Goal: Task Accomplishment & Management: Manage account settings

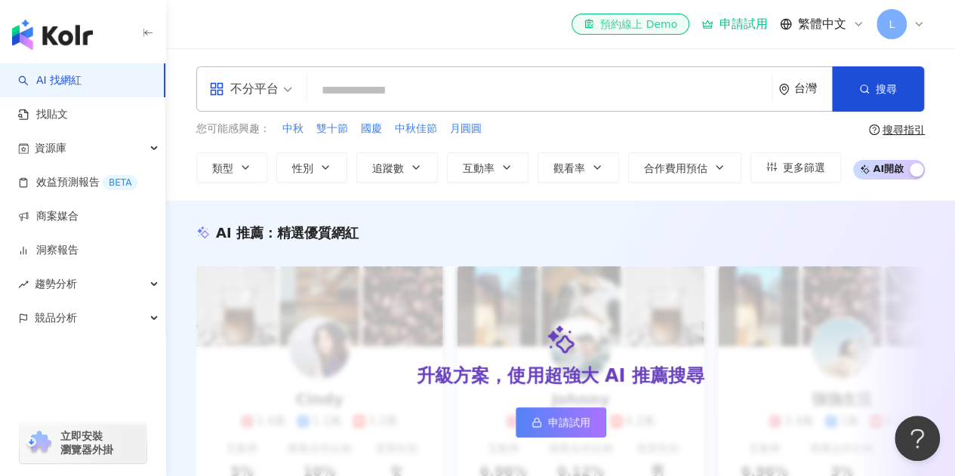
click at [667, 20] on div "el-icon-cs 預約線上 Demo" at bounding box center [630, 24] width 94 height 15
click at [507, 185] on div "不分平台 台灣 搜尋 您可能感興趣： 中秋 雙十節 國慶 中秋佳節 月圓圓 類型 性別 追蹤數 互動率 觀看率 合作費用預估 更多篩選 搜尋指引 AI 開啟 …" at bounding box center [560, 124] width 789 height 152
click at [546, 216] on div "AI 推薦 ： 精選優質網紅 升級方案，使用超強大 AI 推薦搜尋 申請試用 Cindy 1.4萬 1.1萬 3.2萬 互動率 5% 商業合作比例 10% 受…" at bounding box center [560, 376] width 789 height 350
click at [420, 82] on input "search" at bounding box center [539, 90] width 452 height 29
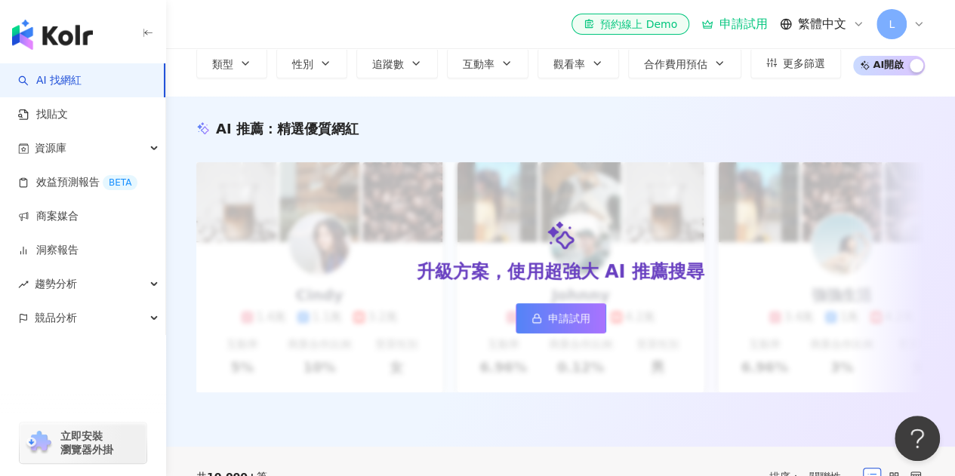
scroll to position [71, 0]
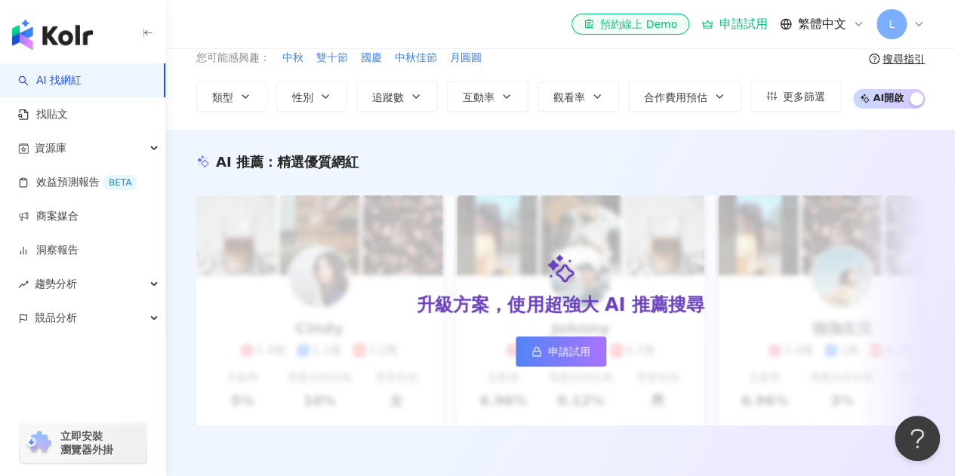
click at [915, 26] on icon at bounding box center [918, 24] width 12 height 12
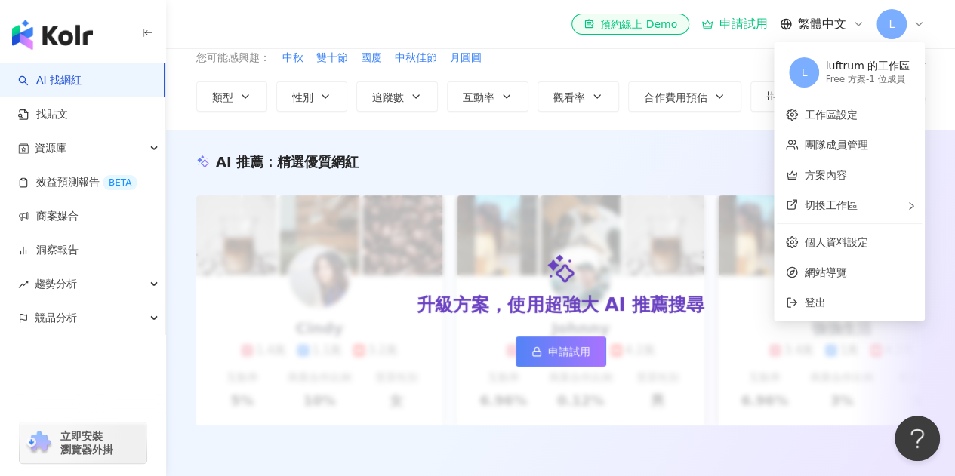
click at [915, 26] on icon at bounding box center [918, 24] width 12 height 12
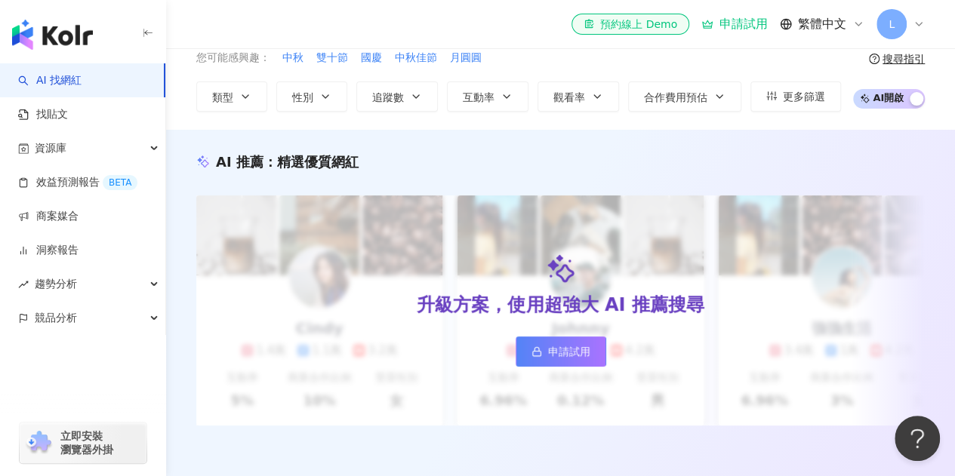
click at [916, 26] on icon at bounding box center [918, 24] width 12 height 12
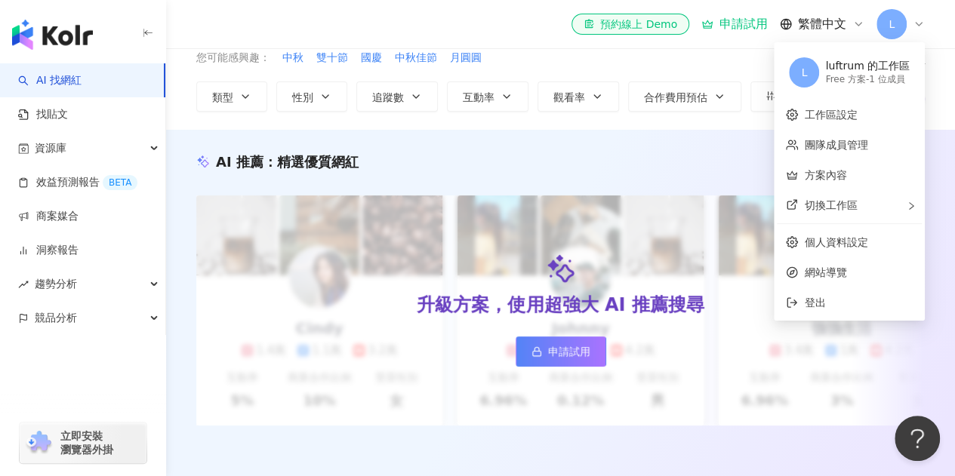
click at [848, 81] on div "Free 方案 - 1 位成員" at bounding box center [867, 79] width 85 height 13
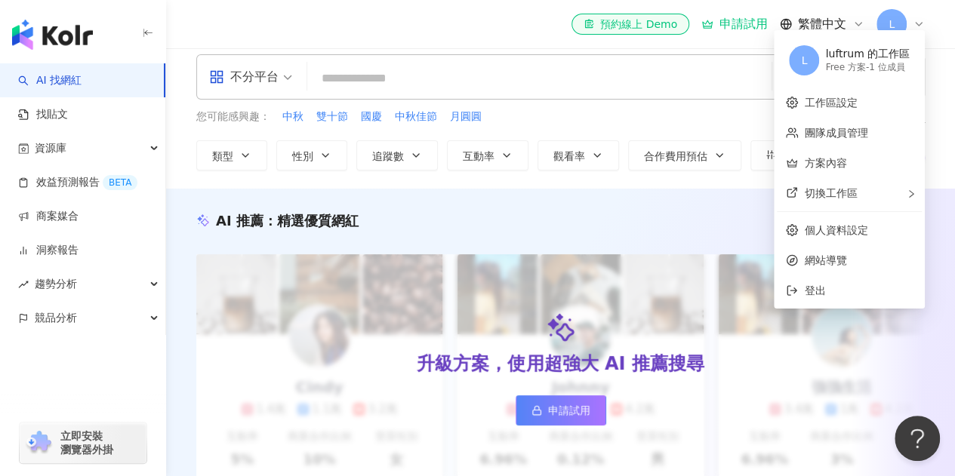
scroll to position [0, 0]
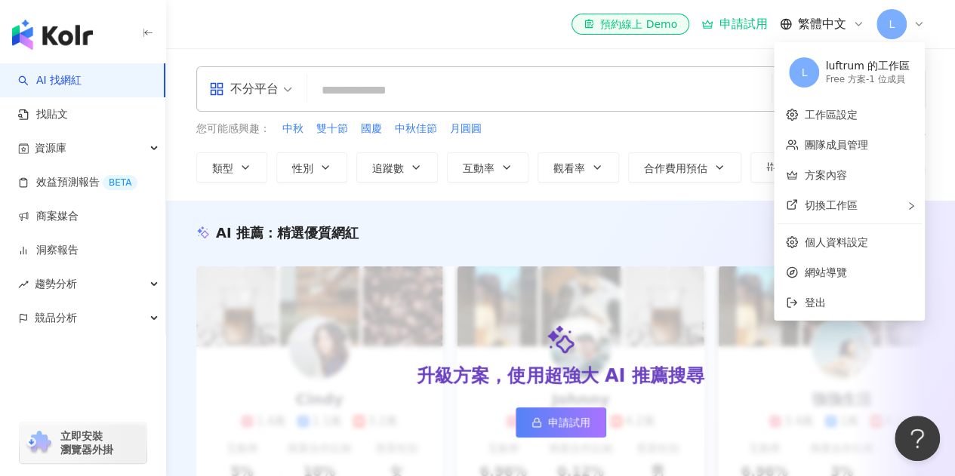
click at [355, 94] on input "search" at bounding box center [539, 90] width 452 height 29
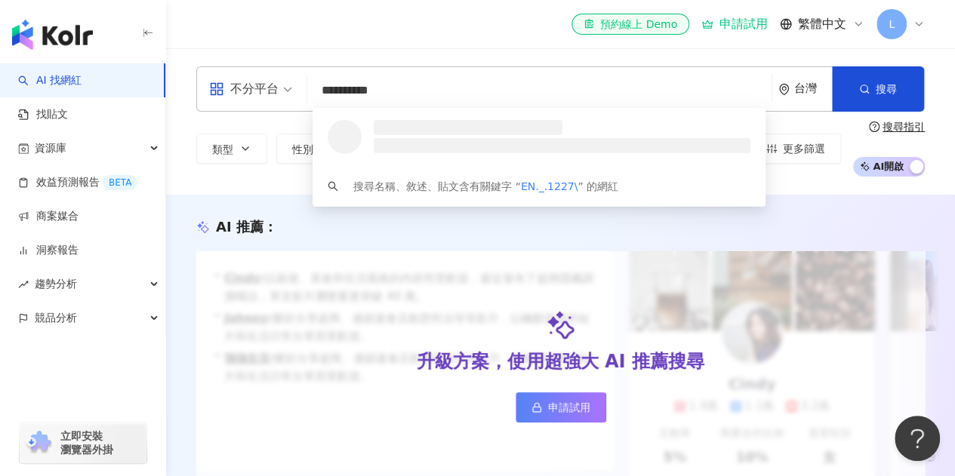
type input "*********"
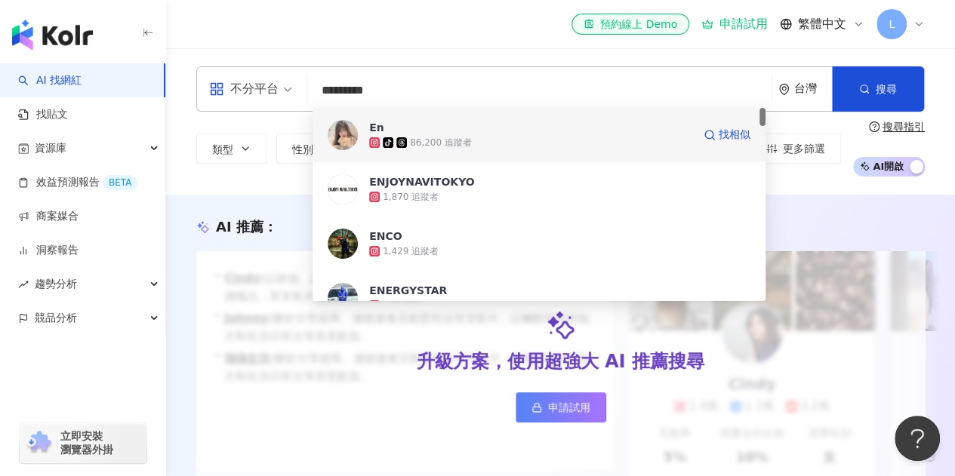
click at [437, 134] on span "En" at bounding box center [530, 127] width 323 height 15
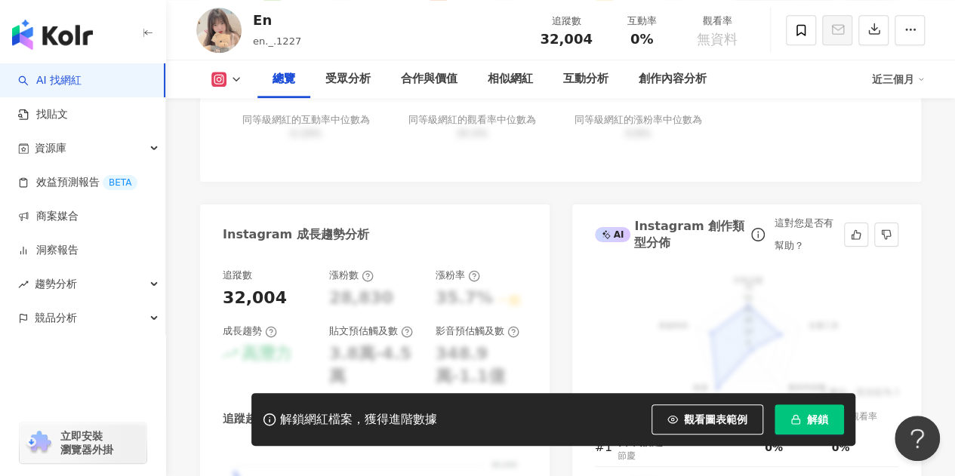
scroll to position [528, 0]
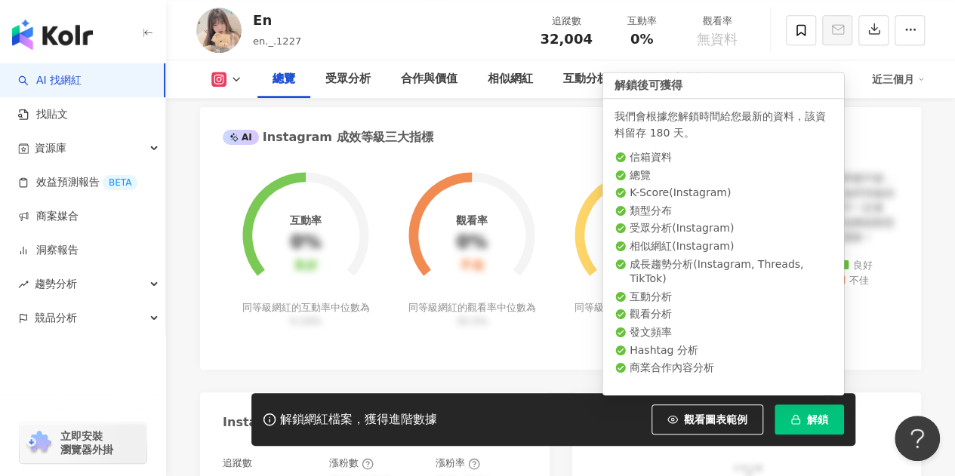
click at [783, 410] on button "解鎖" at bounding box center [808, 419] width 69 height 30
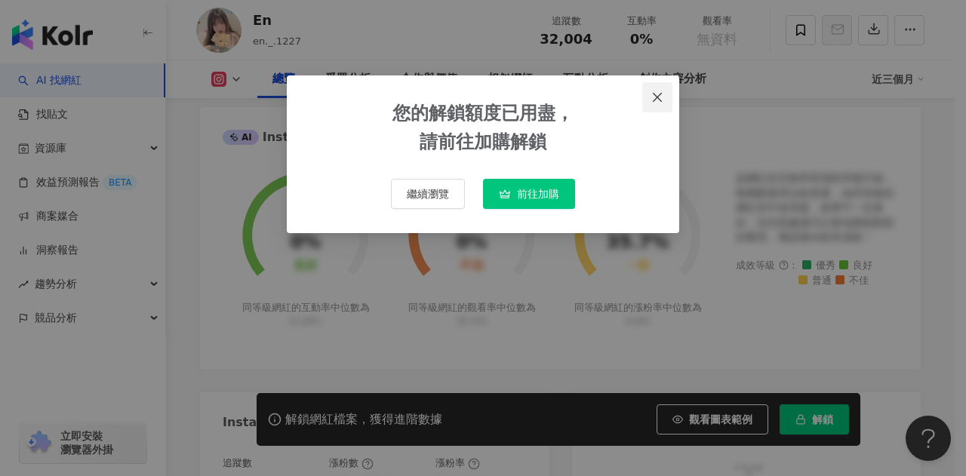
click at [662, 91] on icon "close" at bounding box center [657, 97] width 12 height 12
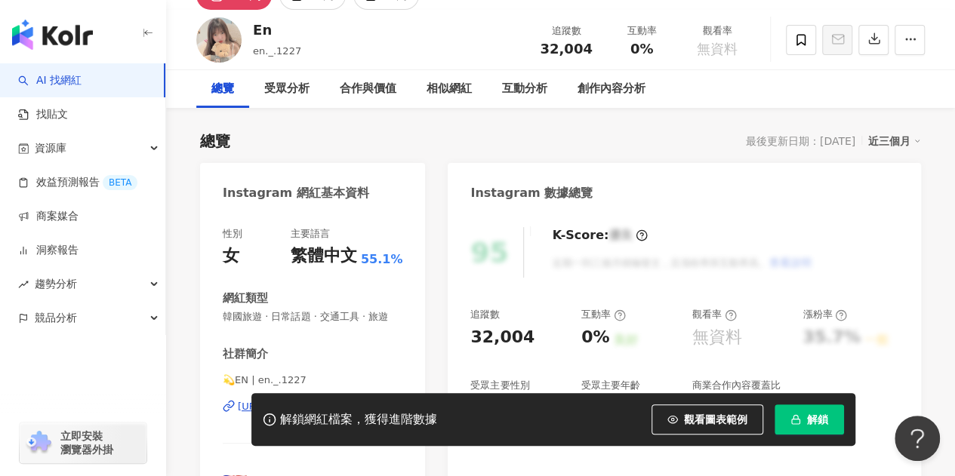
scroll to position [0, 0]
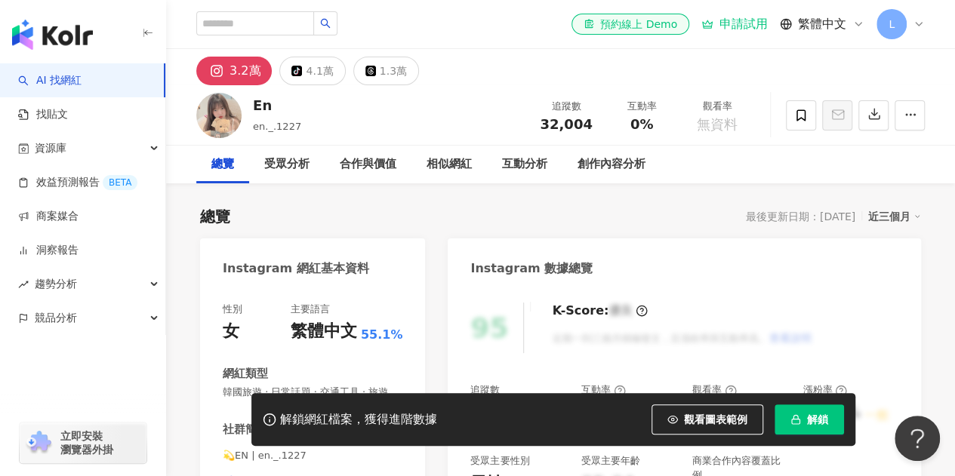
click at [44, 45] on img "button" at bounding box center [52, 35] width 81 height 30
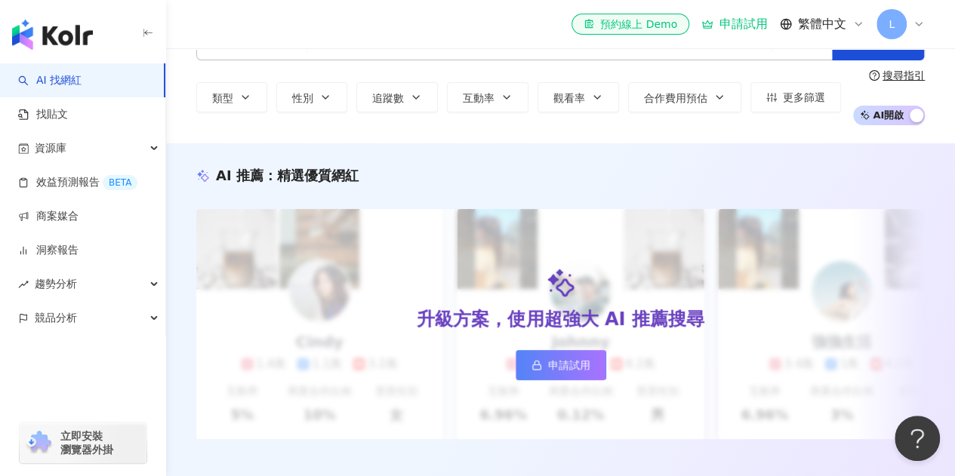
scroll to position [75, 0]
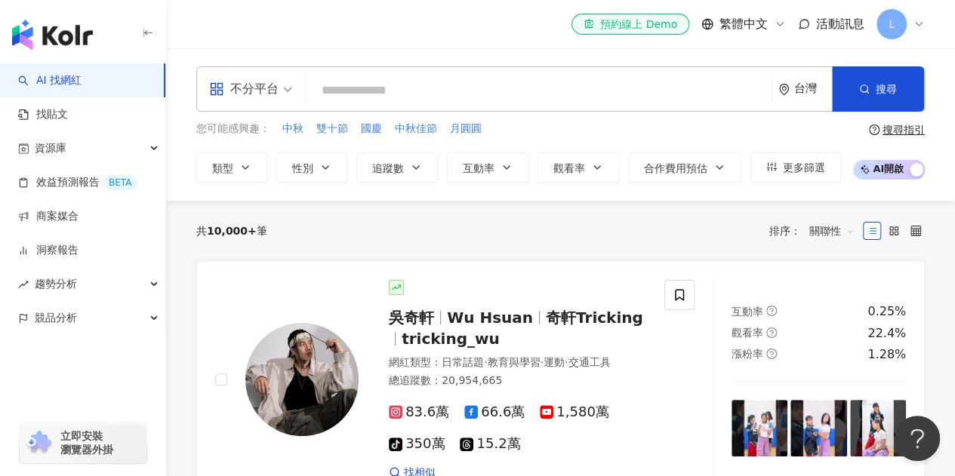
click at [706, 228] on div "共 10,000+ 筆 排序： 關聯性" at bounding box center [560, 231] width 728 height 24
click at [480, 90] on input "search" at bounding box center [539, 90] width 452 height 29
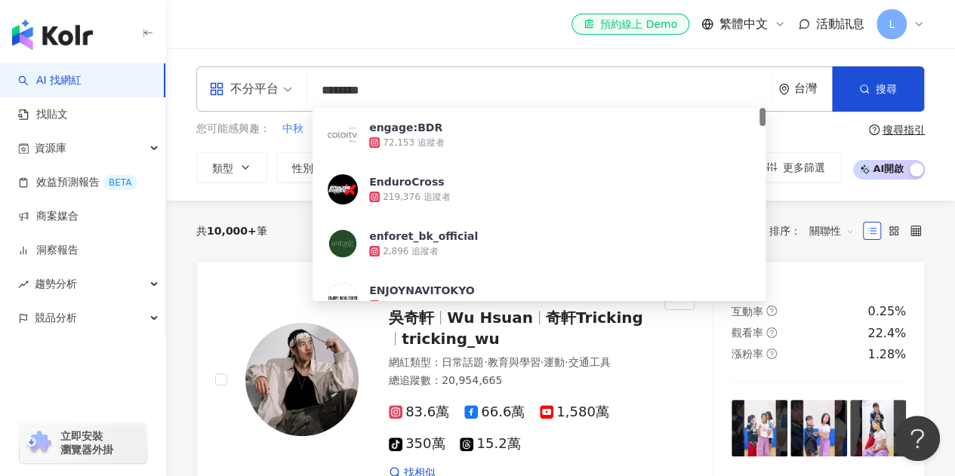
type input "*********"
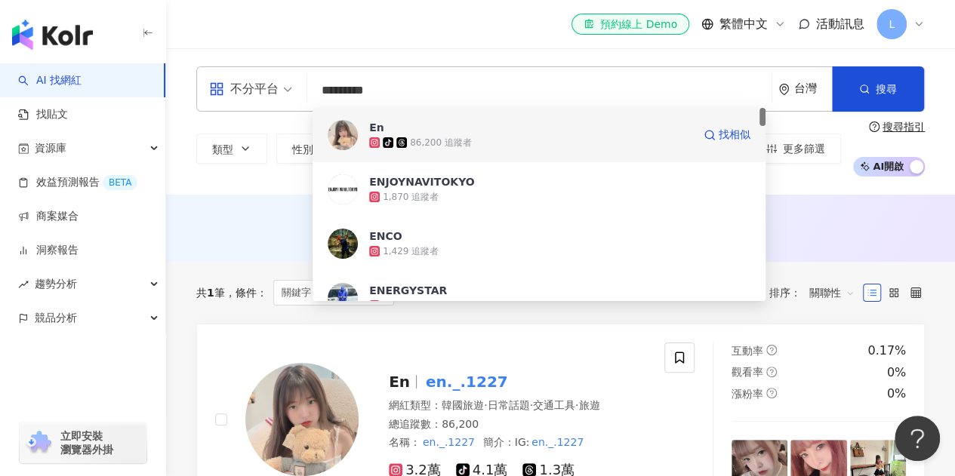
click at [502, 126] on span "En" at bounding box center [530, 127] width 323 height 15
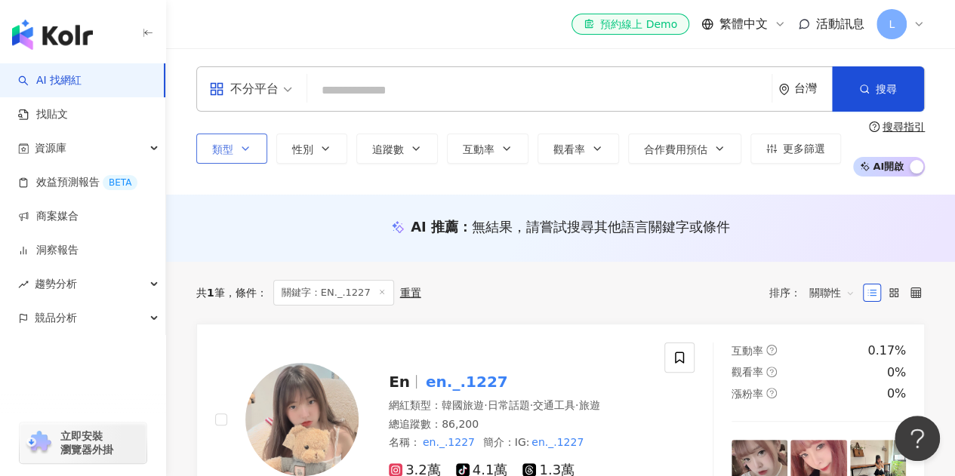
click at [226, 149] on span "類型" at bounding box center [222, 149] width 21 height 12
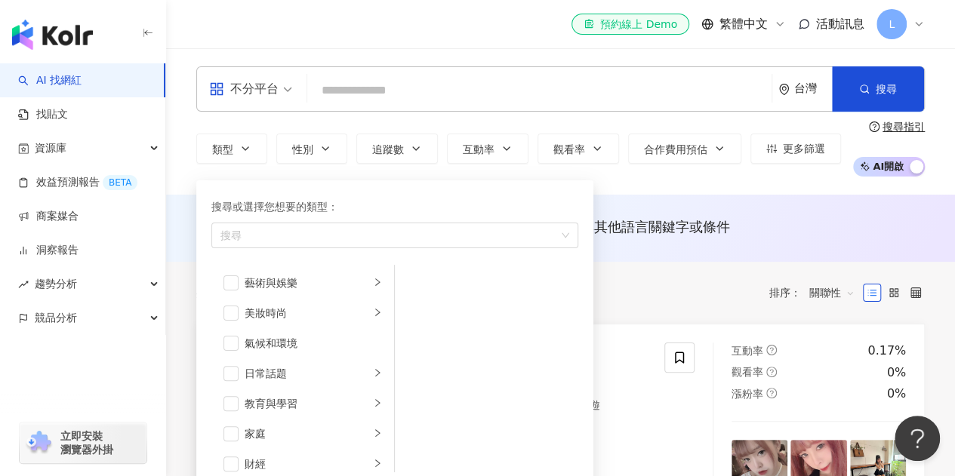
click at [394, 121] on div "類型 搜尋或選擇您想要的類型： 搜尋 藝術與娛樂 美妝時尚 氣候和環境 日常話題 教育與學習 家庭 財經 美食 命理占卜 遊戲 法政社會 生活風格 影視娛樂 …" at bounding box center [560, 149] width 728 height 56
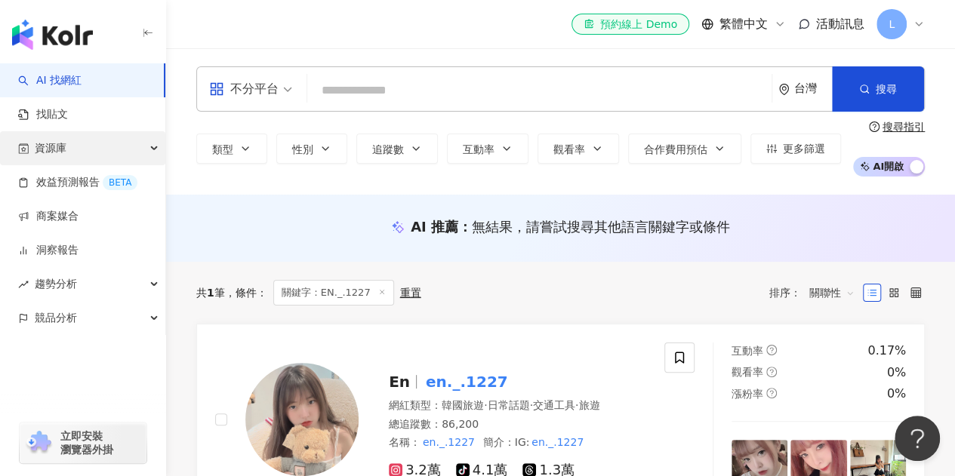
click at [69, 148] on div "資源庫" at bounding box center [82, 148] width 165 height 34
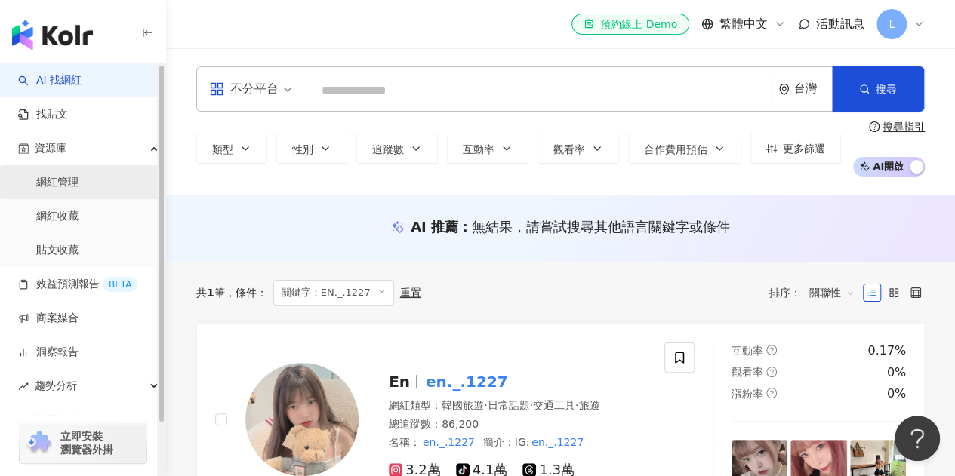
click at [78, 189] on link "網紅管理" at bounding box center [57, 182] width 42 height 15
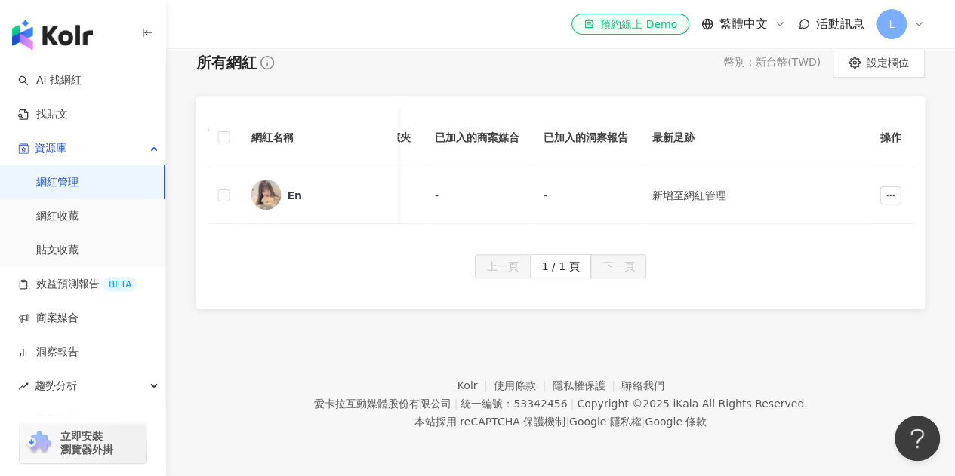
scroll to position [0, 1465]
click at [890, 190] on icon "button" at bounding box center [889, 195] width 11 height 11
click at [872, 316] on span "移除網紅管理" at bounding box center [856, 322] width 63 height 12
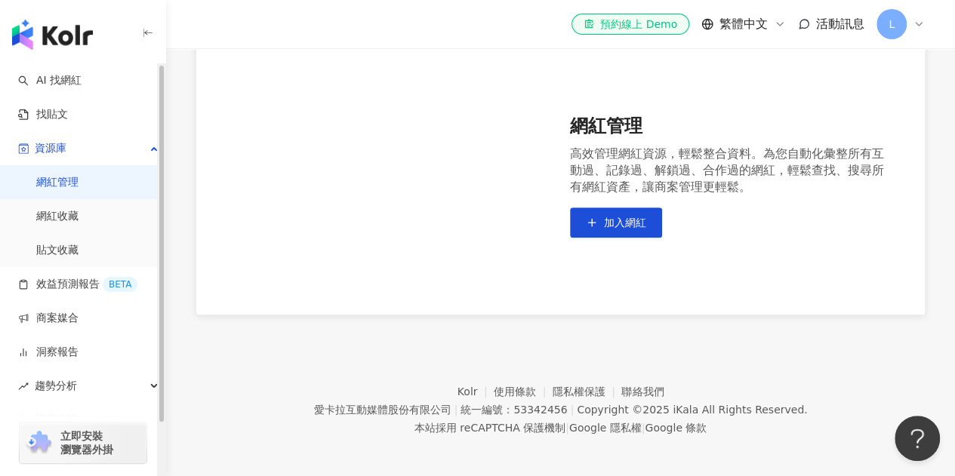
scroll to position [0, 0]
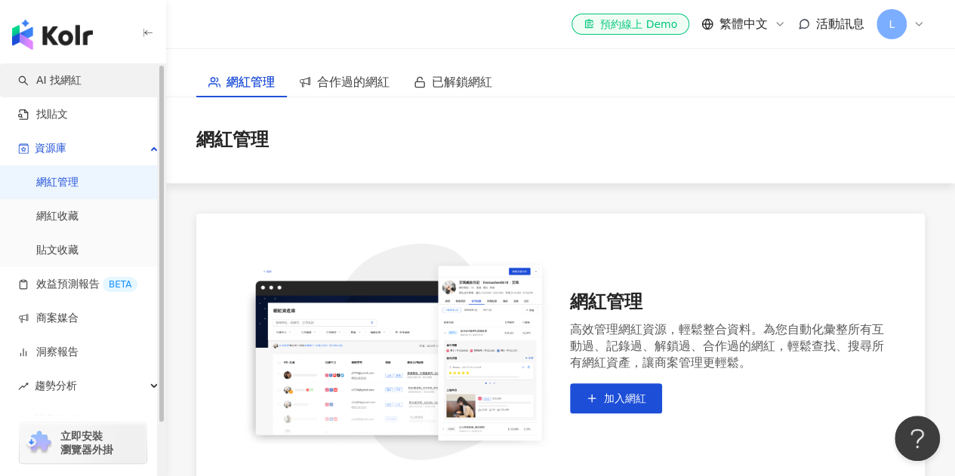
click at [46, 84] on link "AI 找網紅" at bounding box center [49, 80] width 63 height 15
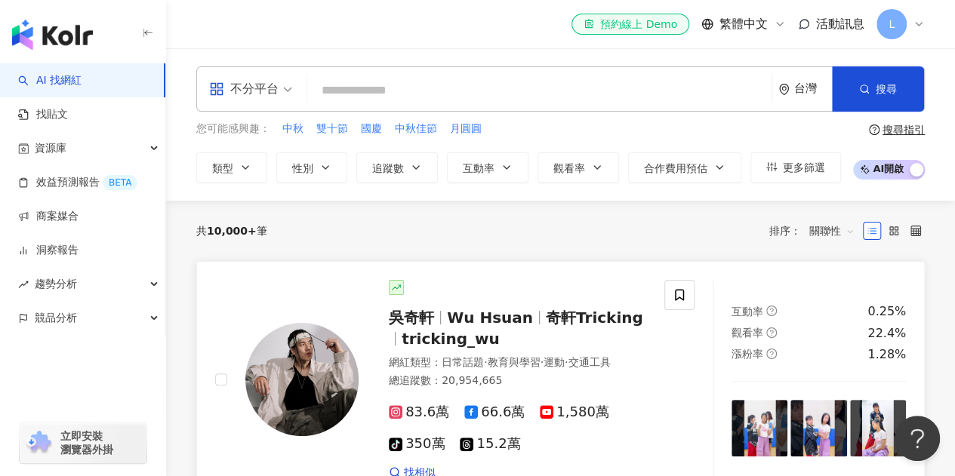
click at [482, 261] on link "吳奇軒 Wu Hsuan 奇軒Tricking tricking_wu 網紅類型 ： 日常話題 · 教育與學習 · 運動 · 交通工具 總追蹤數 ： 20,9…" at bounding box center [560, 380] width 728 height 238
drag, startPoint x: 475, startPoint y: 256, endPoint x: 540, endPoint y: 238, distance: 67.4
click at [475, 256] on div "共 10,000+ 筆 排序： 關聯性" at bounding box center [560, 231] width 728 height 60
click at [486, 23] on div "el-icon-cs 預約線上 Demo 繁體中文 活動訊息 L" at bounding box center [560, 24] width 728 height 48
click at [447, 94] on input "search" at bounding box center [539, 90] width 452 height 29
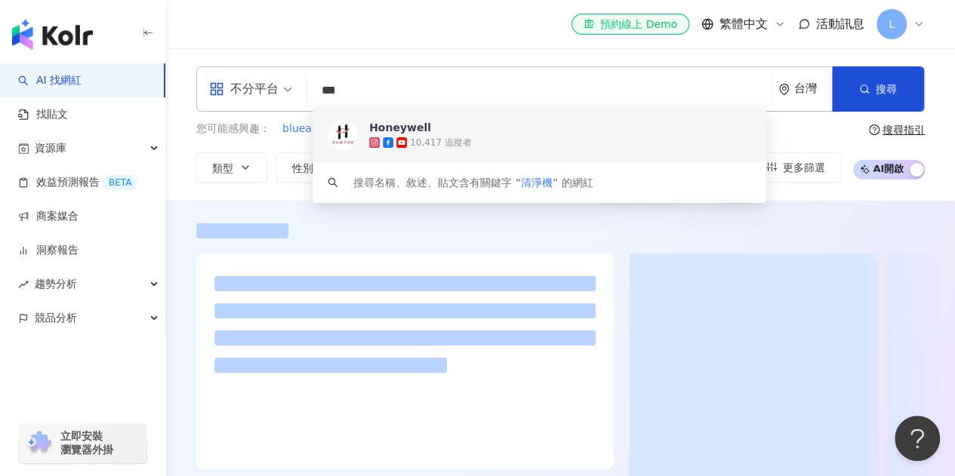
type input "***"
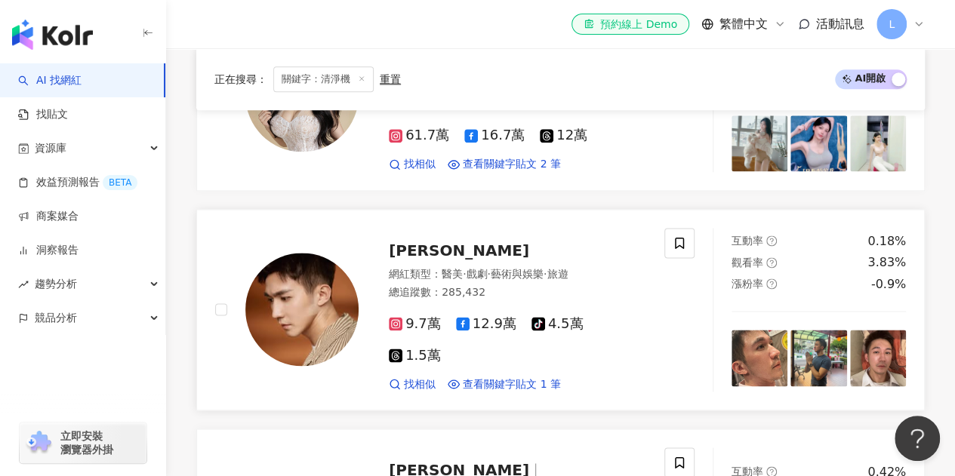
scroll to position [1056, 0]
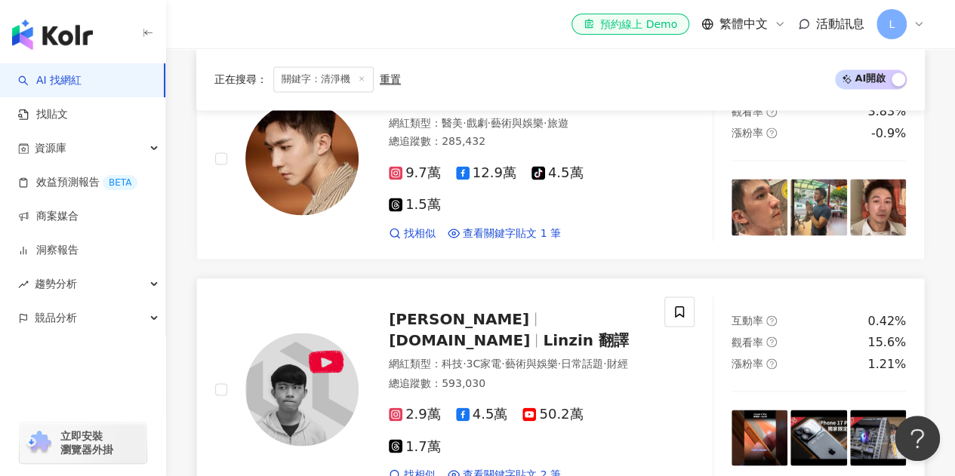
click at [513, 331] on span "linzin.yt" at bounding box center [459, 340] width 141 height 18
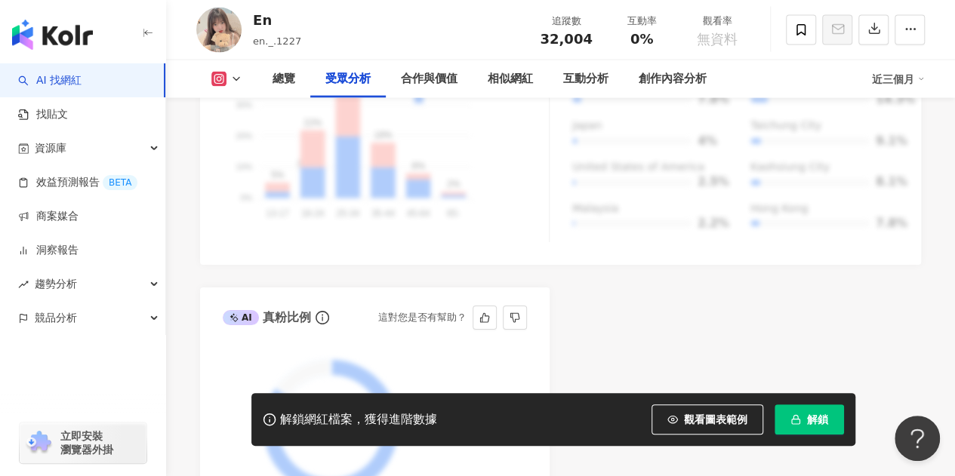
scroll to position [1735, 0]
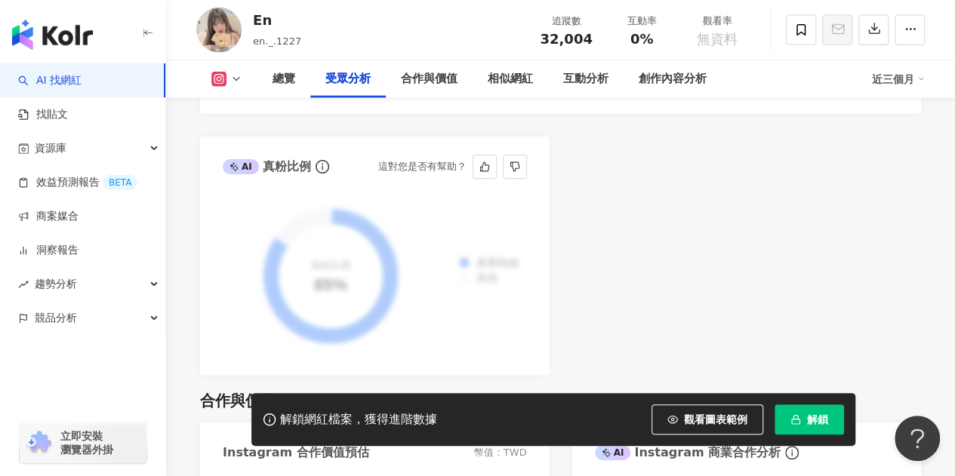
click at [318, 174] on icon "info-circle" at bounding box center [322, 167] width 14 height 14
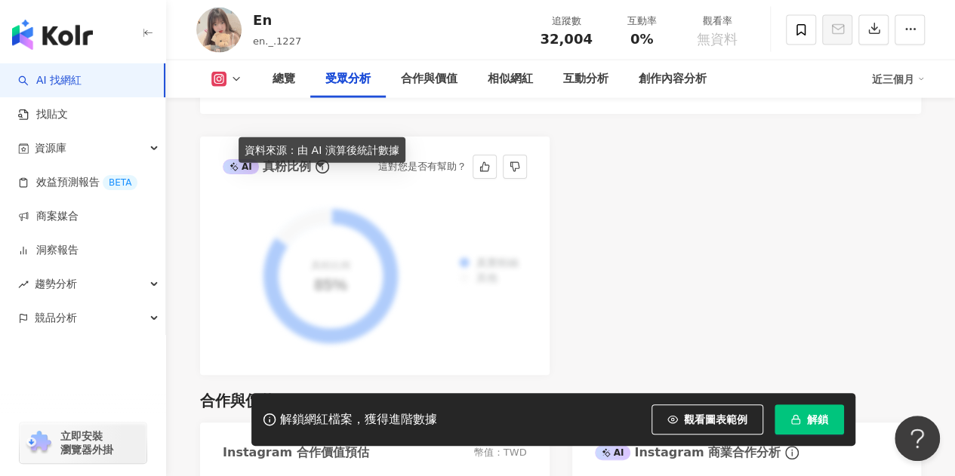
click at [318, 174] on icon "info-circle" at bounding box center [322, 167] width 14 height 14
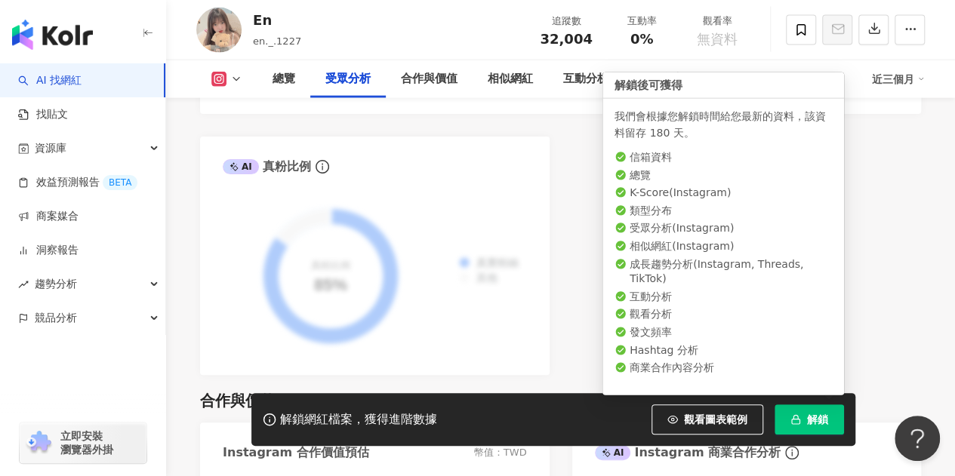
click at [814, 408] on button "解鎖" at bounding box center [808, 419] width 69 height 30
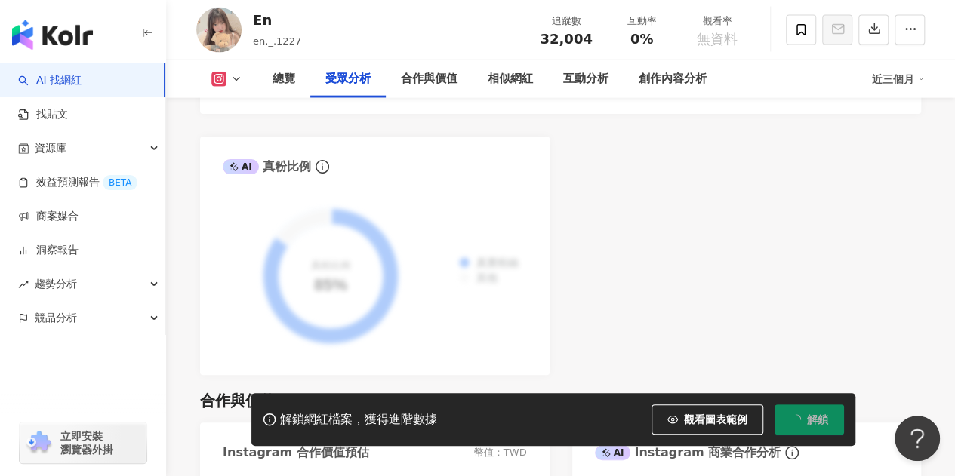
click at [891, 298] on div "AI Instagram 受眾樣貌分析 受眾主要性別 男性 76% 受眾主要年齡 25-34 歲 76% 受眾年齡及性別分布 男性 女性 50% 50% 40…" at bounding box center [560, 41] width 721 height 667
click at [644, 227] on div "AI Instagram 受眾樣貌分析 受眾主要性別 男性 76% 受眾主要年齡 25-34 歲 76% 受眾年齡及性別分布 男性 女性 50% 50% 40…" at bounding box center [560, 41] width 721 height 667
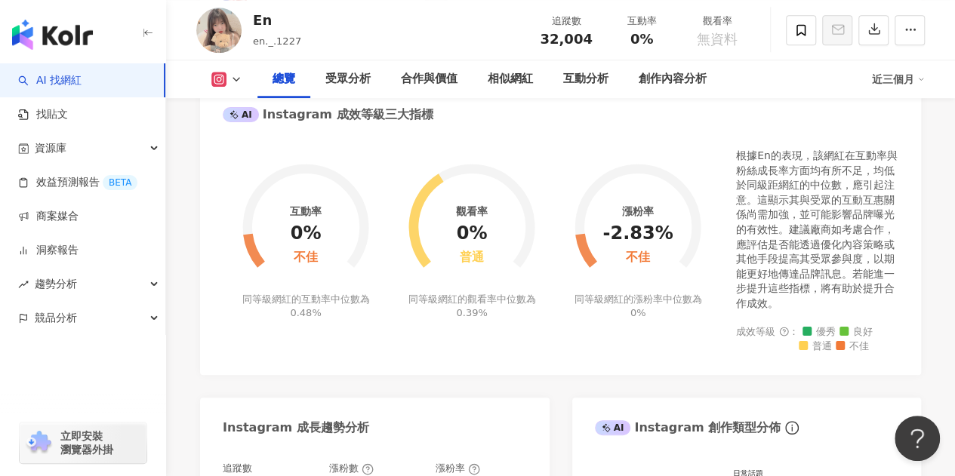
scroll to position [453, 0]
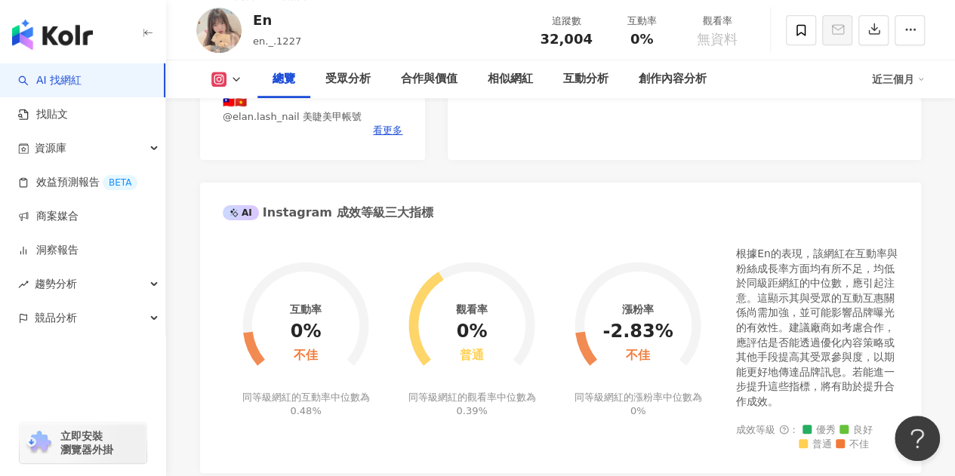
click at [81, 77] on link "AI 找網紅" at bounding box center [49, 80] width 63 height 15
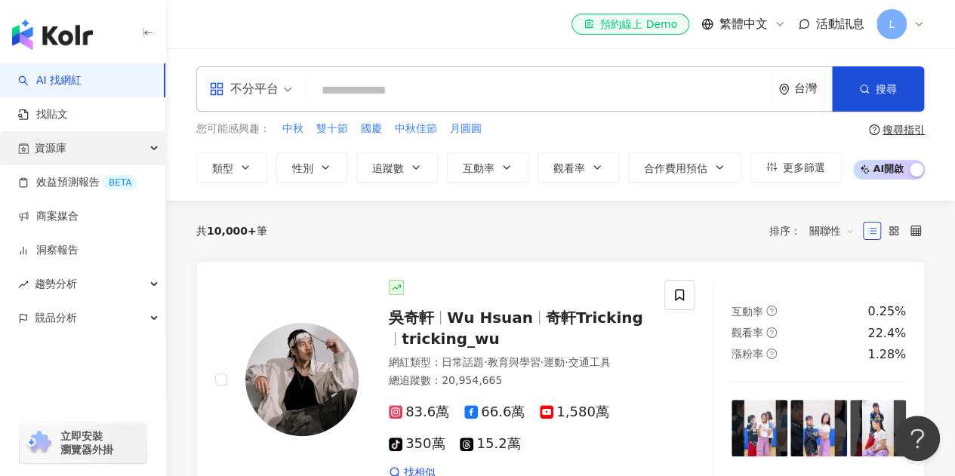
click at [118, 155] on div "資源庫" at bounding box center [82, 148] width 165 height 34
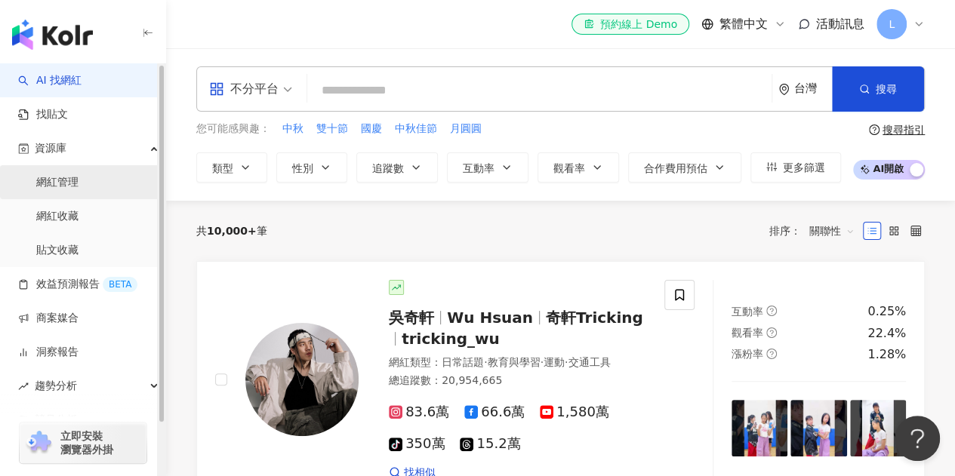
click at [67, 189] on link "網紅管理" at bounding box center [57, 182] width 42 height 15
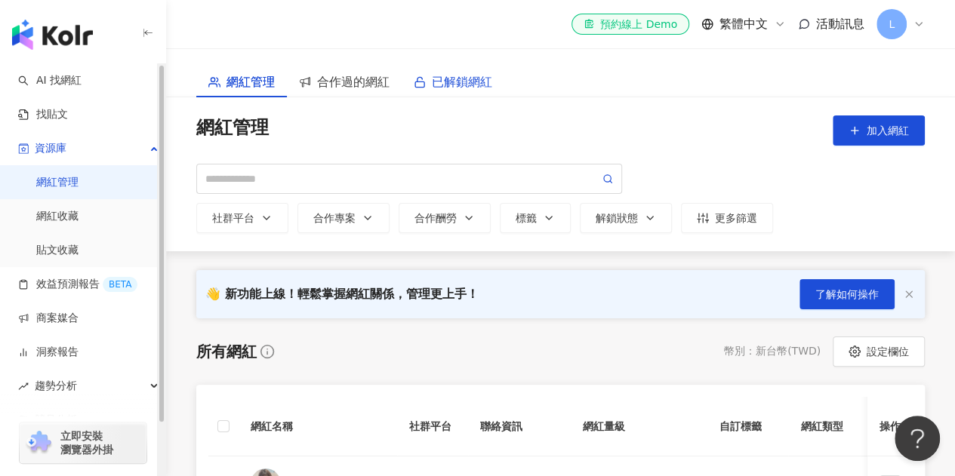
click at [439, 84] on span "已解鎖網紅" at bounding box center [462, 81] width 60 height 19
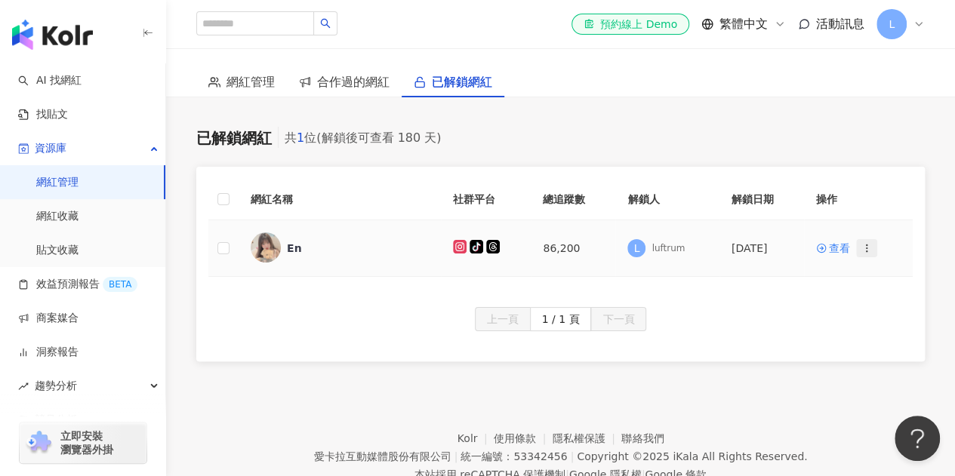
click at [865, 251] on icon "button" at bounding box center [866, 248] width 11 height 11
click at [693, 310] on div "上一頁 1 / 1 頁 下一頁" at bounding box center [560, 319] width 704 height 24
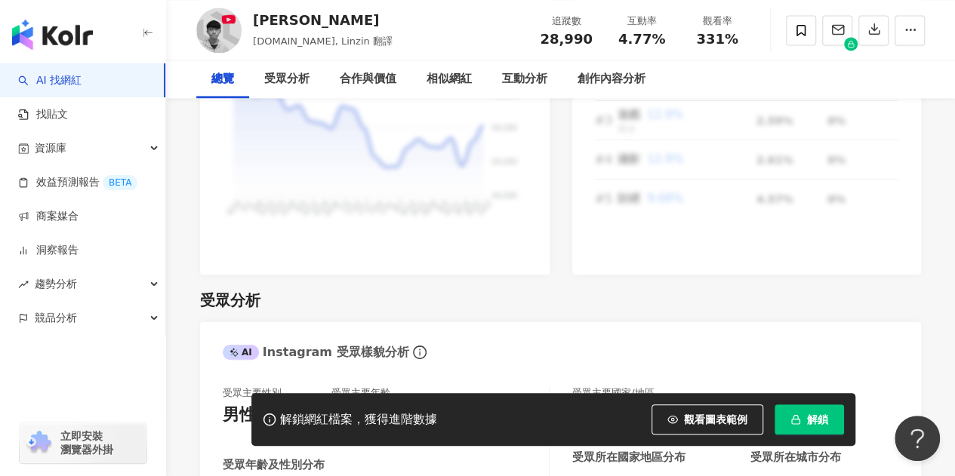
scroll to position [1056, 0]
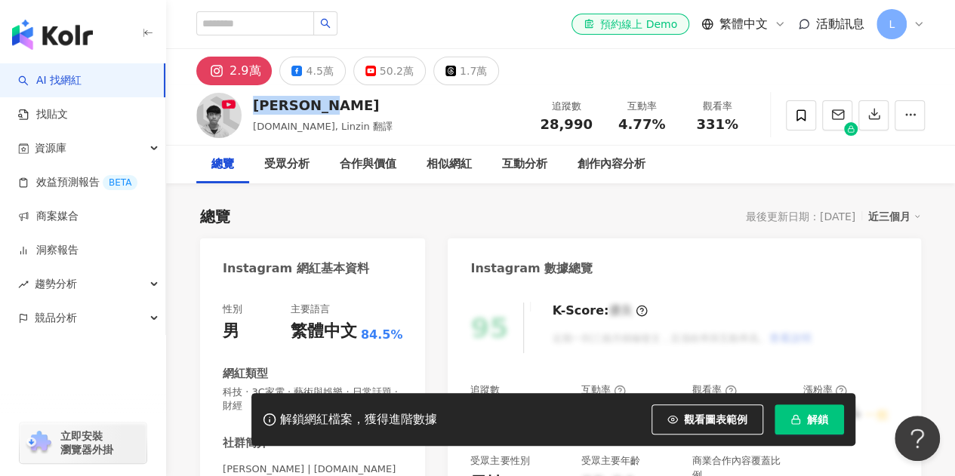
drag, startPoint x: 338, startPoint y: 106, endPoint x: 249, endPoint y: 106, distance: 89.0
click at [249, 106] on div "Linzin [PERSON_NAME][DOMAIN_NAME], Linzin 翻譯 追蹤數 28,990 互動率 4.77% 觀看率 331%" at bounding box center [560, 115] width 789 height 60
copy div "[PERSON_NAME]"
click at [223, 65] on icon at bounding box center [217, 71] width 18 height 18
click at [236, 72] on div "2.9萬" at bounding box center [244, 70] width 31 height 21
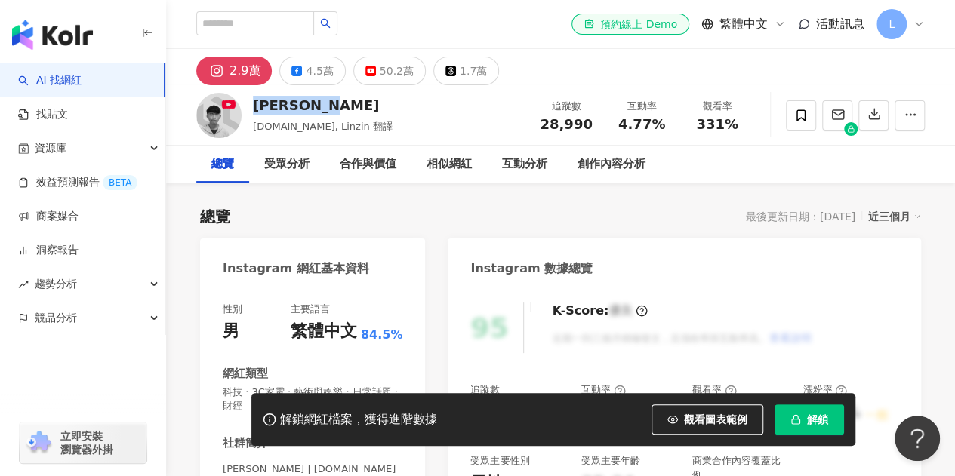
click at [236, 72] on div "2.9萬" at bounding box center [244, 70] width 31 height 21
click at [300, 70] on button "4.5萬" at bounding box center [312, 71] width 66 height 29
click at [299, 66] on button "4.5萬" at bounding box center [312, 71] width 66 height 29
click at [444, 115] on div "Linzin 阿哲 linzin.yt, Linzin 翻譯 追蹤數 28,990 互動率 4.77% 觀看率 331%" at bounding box center [560, 115] width 789 height 60
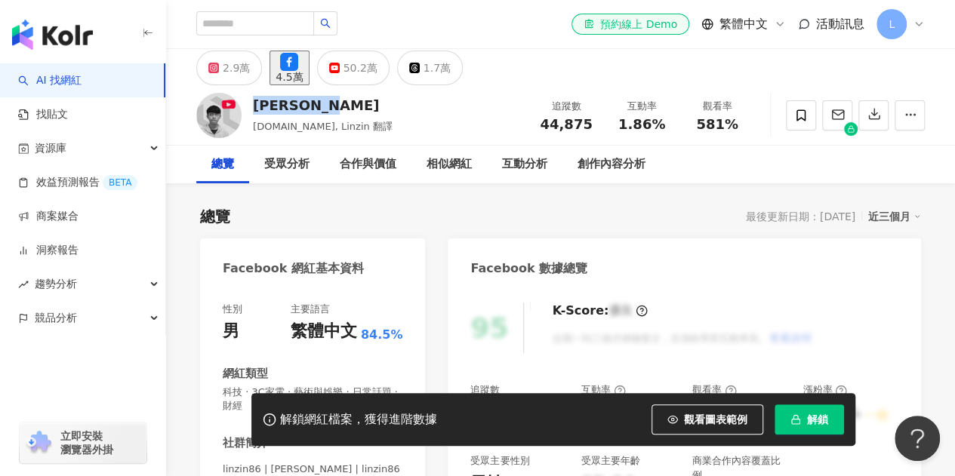
click at [212, 67] on rect at bounding box center [214, 68] width 8 height 8
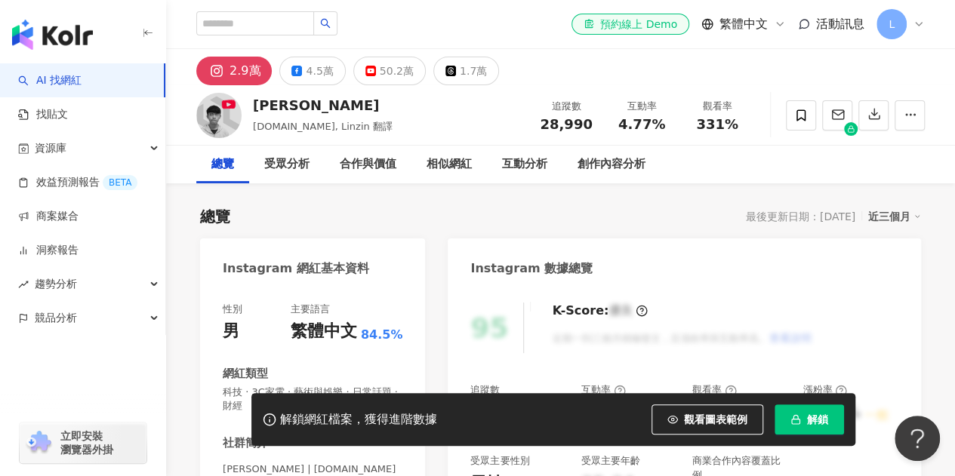
click at [380, 102] on div "Linzin 阿哲 linzin.yt, Linzin 翻譯 追蹤數 28,990 互動率 4.77% 觀看率 331%" at bounding box center [560, 115] width 789 height 60
click at [311, 128] on span "[DOMAIN_NAME], Linzin 翻譯" at bounding box center [323, 126] width 140 height 11
click at [904, 121] on span "button" at bounding box center [910, 114] width 14 height 16
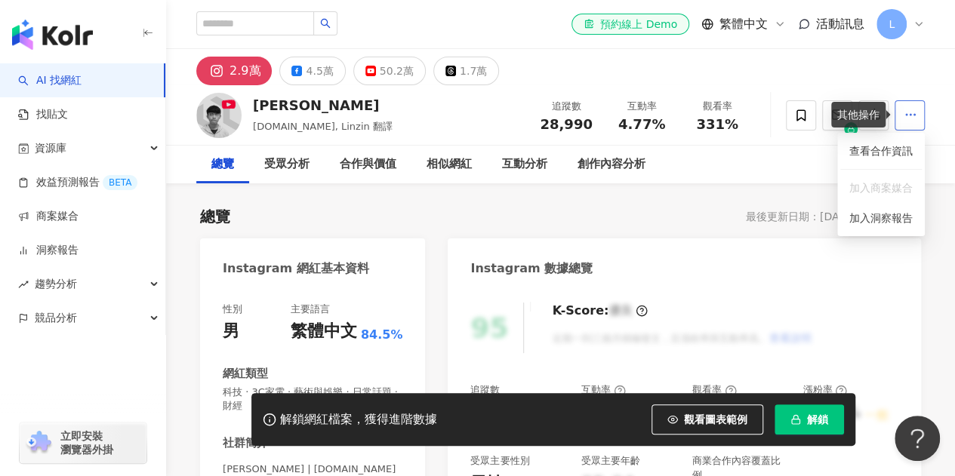
click at [904, 121] on span "button" at bounding box center [910, 114] width 14 height 16
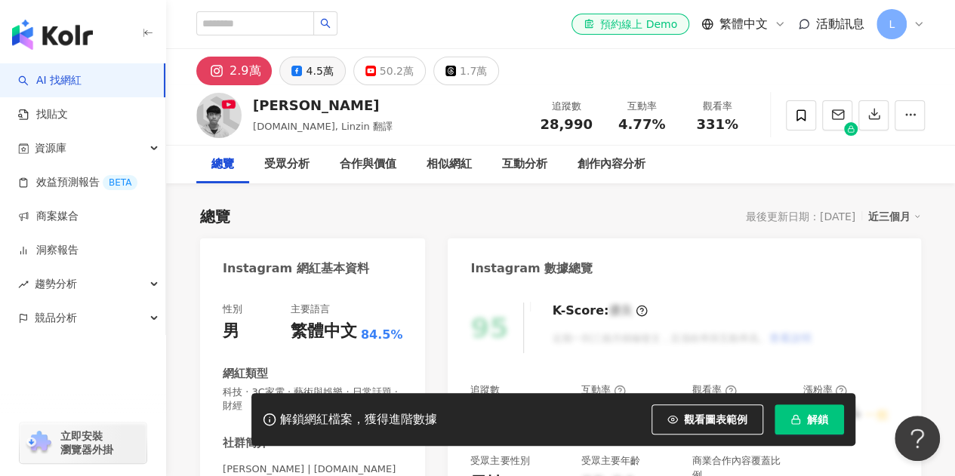
click at [311, 72] on div "4.5萬" at bounding box center [319, 70] width 27 height 21
click at [219, 51] on div "2.9萬 4.5萬 50.2萬 1.7萬" at bounding box center [560, 67] width 789 height 36
click at [229, 71] on div "2.9萬" at bounding box center [244, 70] width 31 height 21
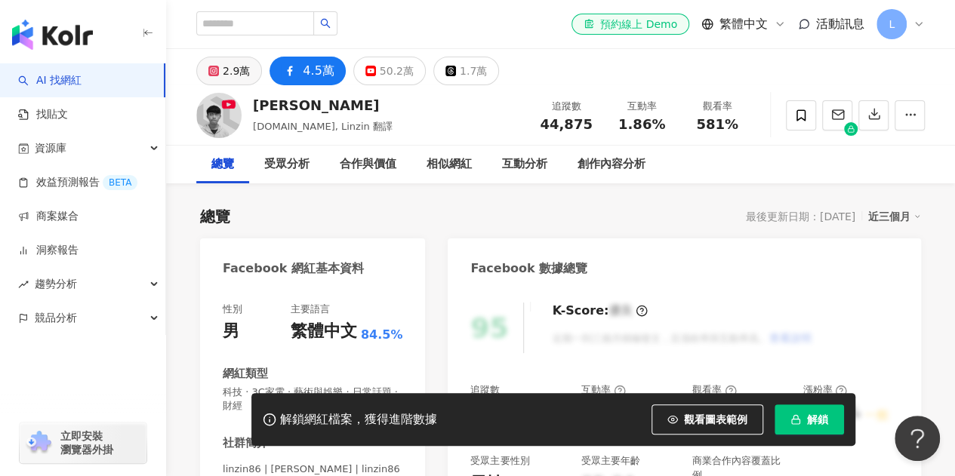
click at [223, 71] on div "2.9萬" at bounding box center [236, 70] width 27 height 21
click at [219, 72] on icon at bounding box center [213, 71] width 11 height 11
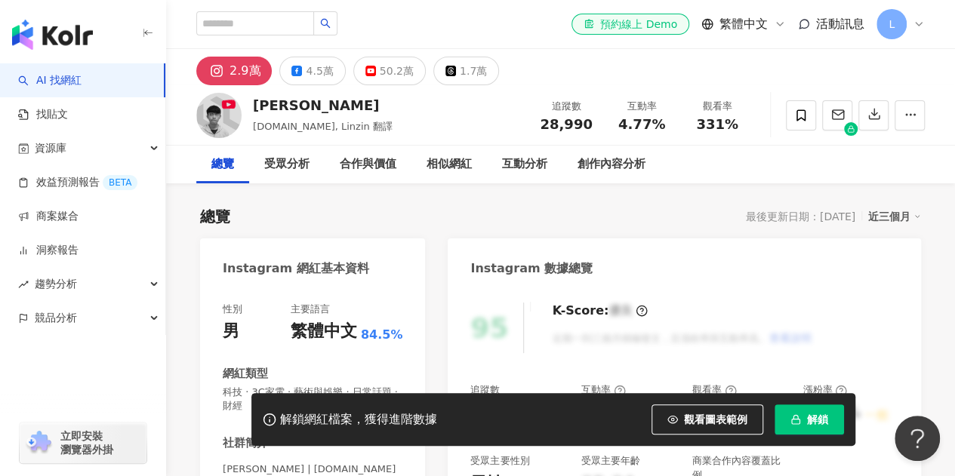
click at [329, 128] on span "linzin.yt, Linzin 翻譯" at bounding box center [323, 126] width 140 height 11
click at [240, 115] on img at bounding box center [218, 115] width 45 height 45
click at [293, 107] on div "Linzin 阿哲" at bounding box center [323, 105] width 140 height 19
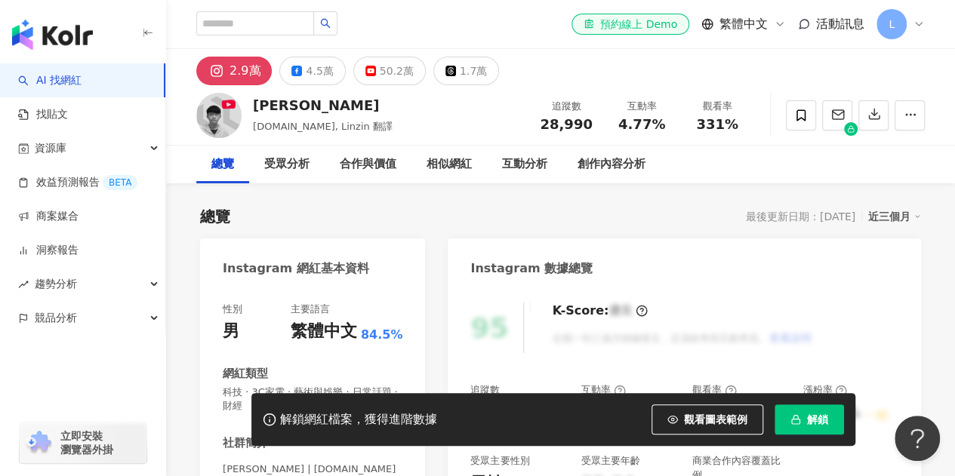
click at [293, 107] on div "Linzin 阿哲" at bounding box center [323, 105] width 140 height 19
click at [430, 112] on div "Linzin 阿哲 linzin.yt, Linzin 翻譯 追蹤數 28,990 互動率 4.77% 觀看率 331%" at bounding box center [560, 115] width 789 height 60
click at [227, 118] on img at bounding box center [218, 115] width 45 height 45
click at [332, 108] on div "Linzin 阿哲" at bounding box center [323, 105] width 140 height 19
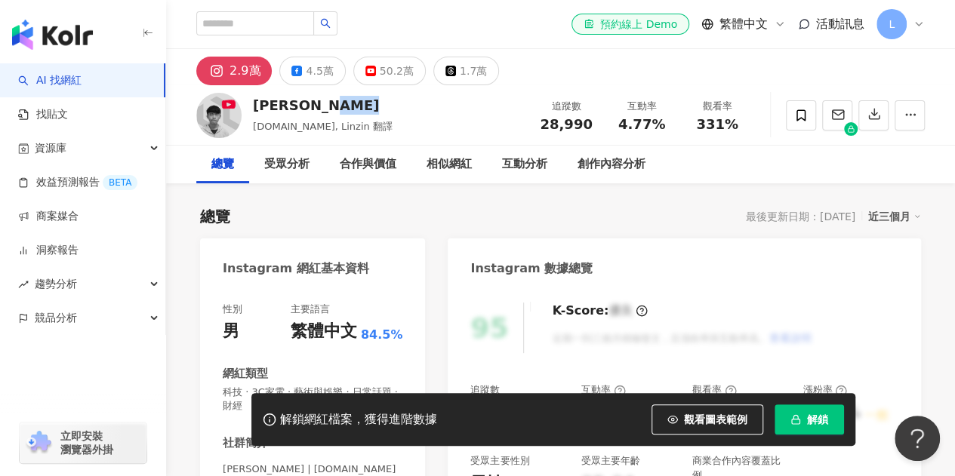
click at [332, 108] on div "Linzin 阿哲" at bounding box center [323, 105] width 140 height 19
click at [312, 100] on div "Linzin 阿哲" at bounding box center [323, 105] width 140 height 19
click at [330, 132] on span "linzin.yt, Linzin 翻譯" at bounding box center [323, 126] width 140 height 11
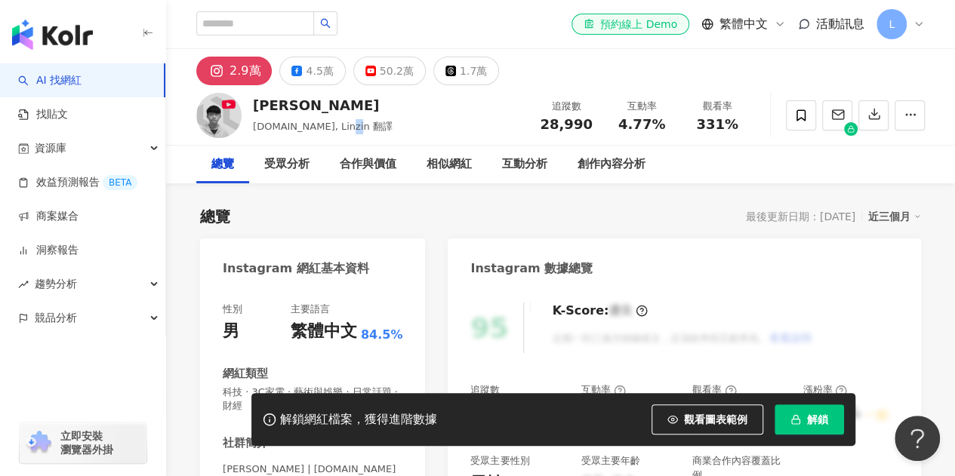
click at [311, 128] on span "linzin.yt, Linzin 翻譯" at bounding box center [323, 126] width 140 height 11
click at [542, 251] on div "Instagram 數據總覽" at bounding box center [683, 262] width 473 height 49
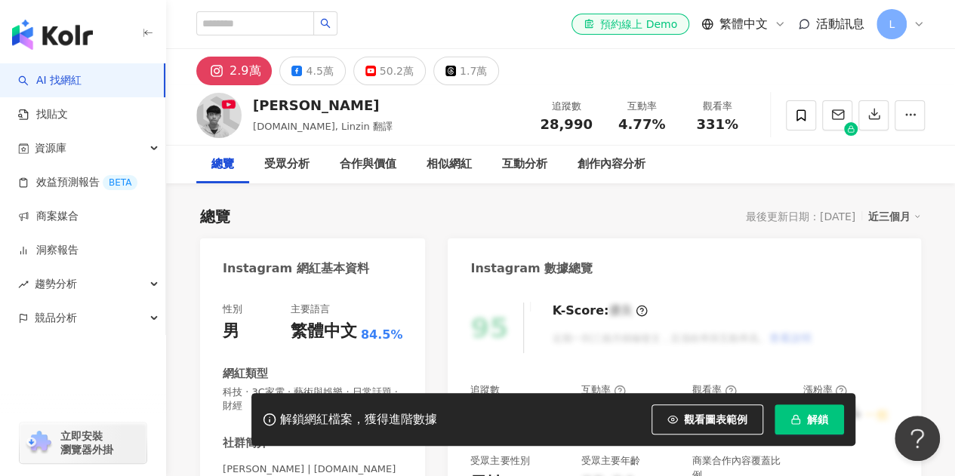
click at [421, 207] on div "總覽 最後更新日期：2025/9/26 近三個月" at bounding box center [560, 216] width 721 height 21
click at [905, 121] on icon "button" at bounding box center [910, 115] width 14 height 14
click at [884, 224] on span "加入洞察報告" at bounding box center [880, 218] width 63 height 12
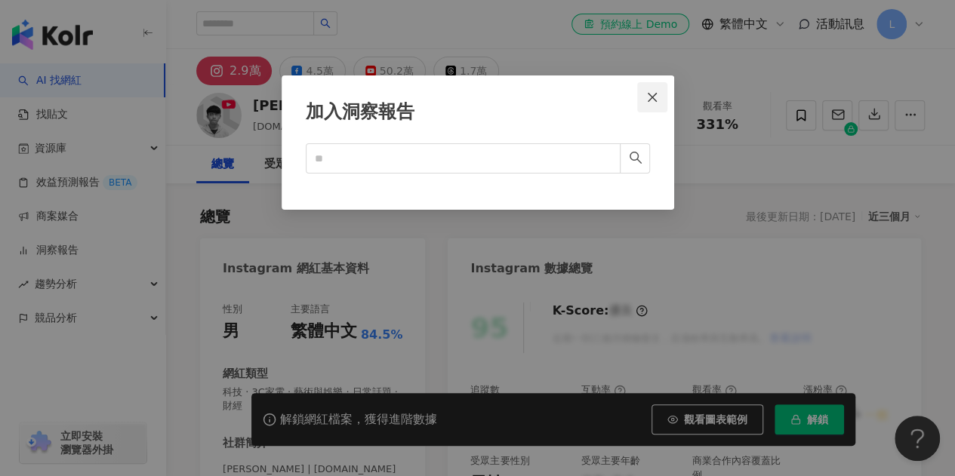
click at [661, 96] on span "Close" at bounding box center [652, 97] width 30 height 12
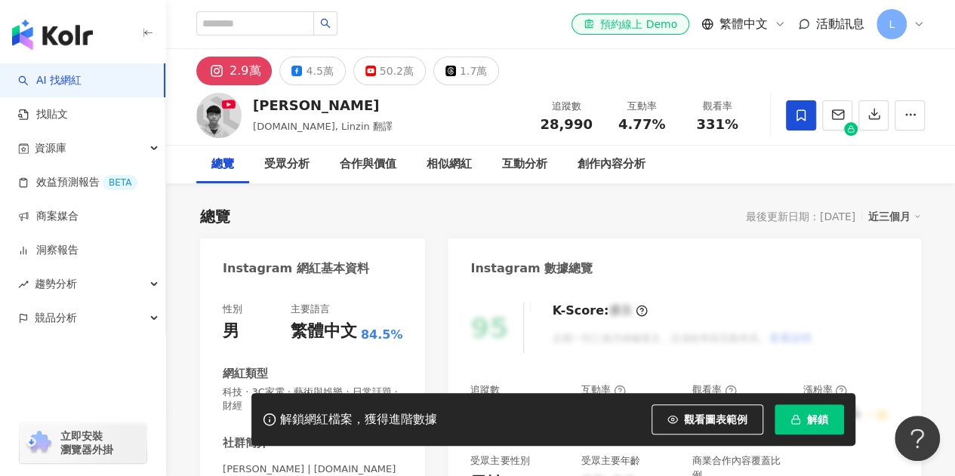
click at [803, 115] on icon at bounding box center [801, 116] width 14 height 14
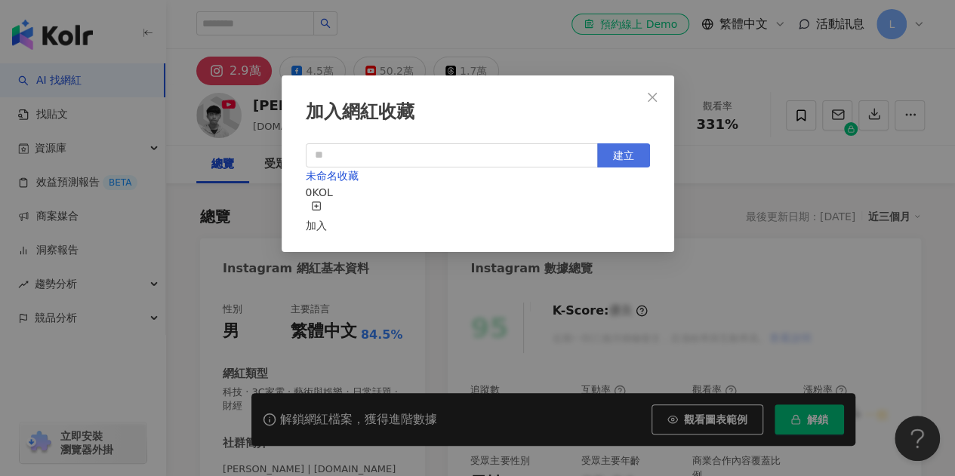
click at [599, 155] on button "建立" at bounding box center [623, 155] width 53 height 24
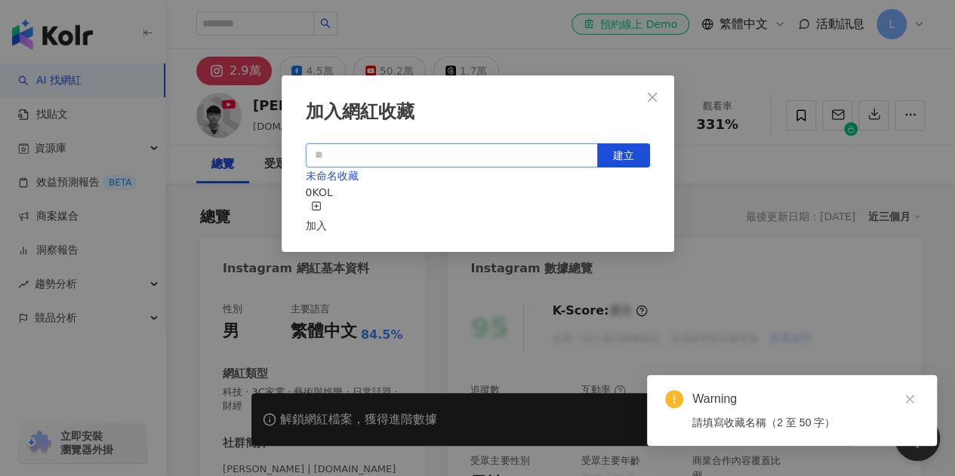
click at [421, 160] on input "text" at bounding box center [452, 155] width 292 height 24
click at [327, 207] on div "加入" at bounding box center [316, 217] width 21 height 33
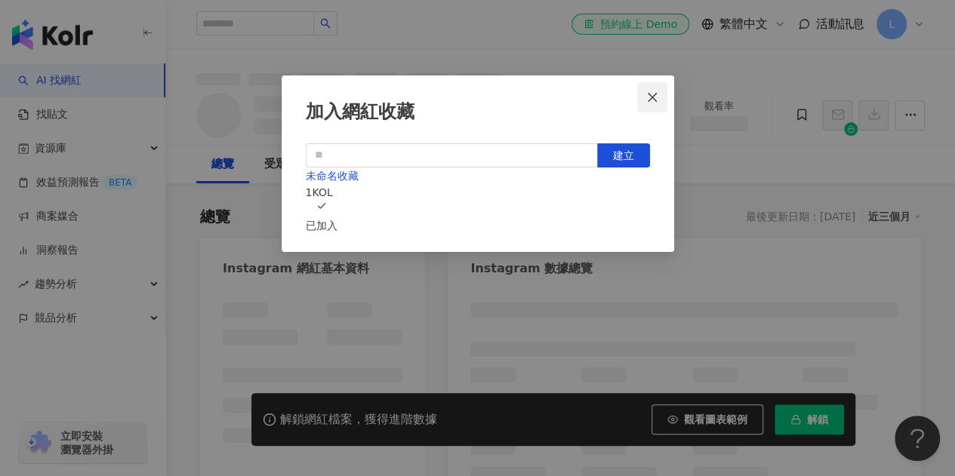
click at [647, 99] on icon "close" at bounding box center [652, 97] width 12 height 12
click at [647, 95] on div "加入網紅收藏 建立 未命名收藏 1 KOL 已加入" at bounding box center [477, 238] width 955 height 476
click at [643, 94] on div "加入網紅收藏 建立 未命名收藏 1 KOL 已加入" at bounding box center [477, 238] width 955 height 476
click at [731, 195] on div "加入網紅收藏 建立 未命名收藏 1 KOL 已加入" at bounding box center [477, 238] width 955 height 476
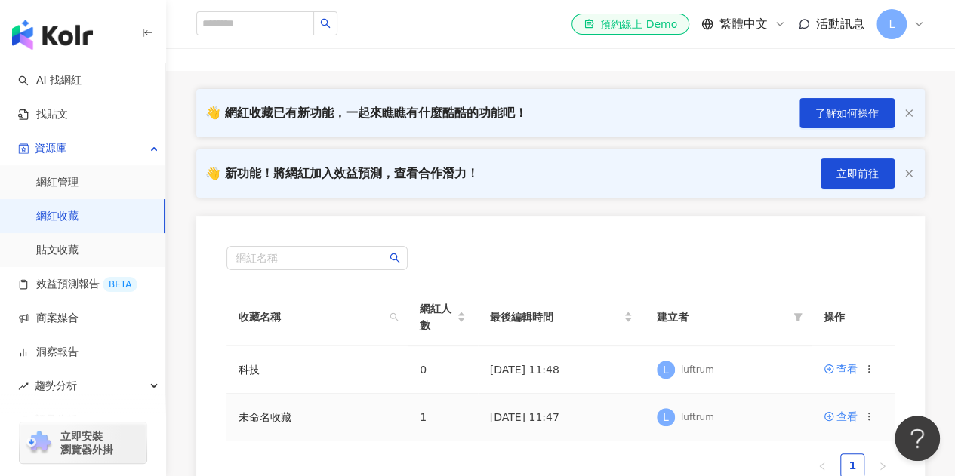
click at [868, 416] on icon at bounding box center [868, 416] width 11 height 11
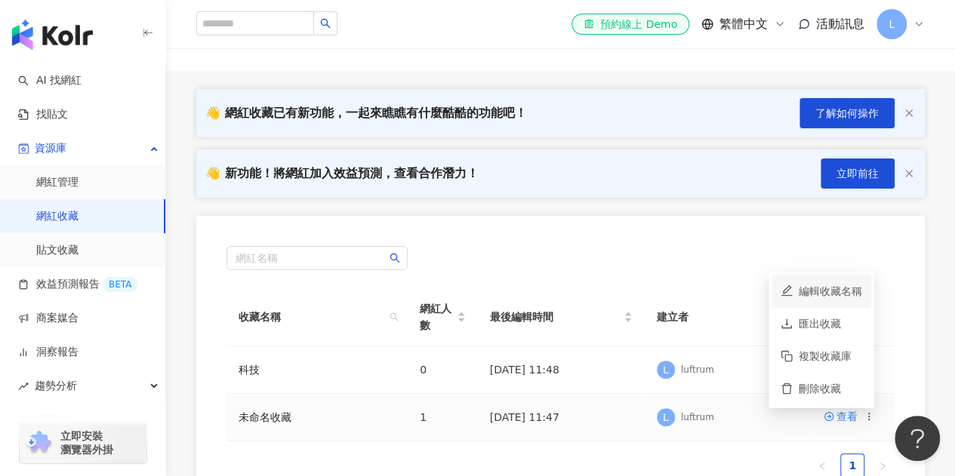
click at [845, 297] on div "編輯收藏名稱" at bounding box center [829, 291] width 63 height 17
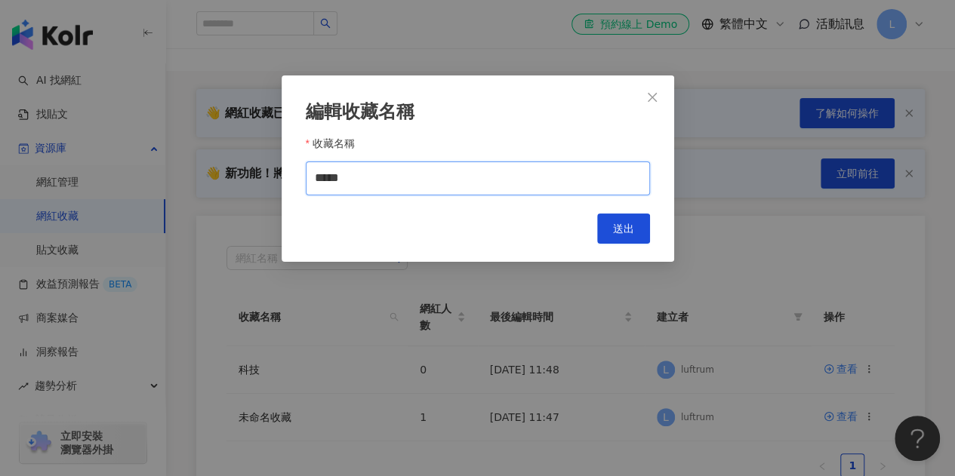
drag, startPoint x: 429, startPoint y: 171, endPoint x: 267, endPoint y: 179, distance: 161.6
click at [267, 179] on div "編輯收藏名稱 收藏名稱 ***** Cancel 送出" at bounding box center [477, 238] width 955 height 476
type input "**"
click at [615, 235] on span "送出" at bounding box center [623, 229] width 21 height 12
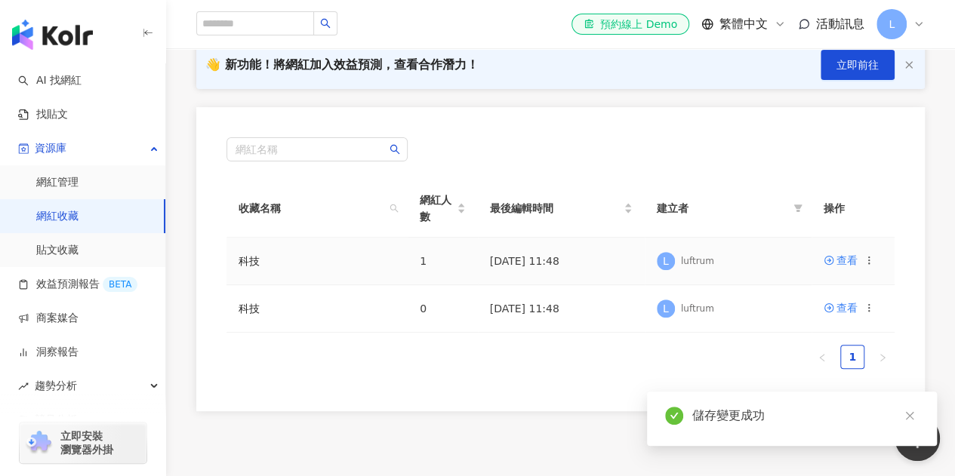
scroll to position [279, 0]
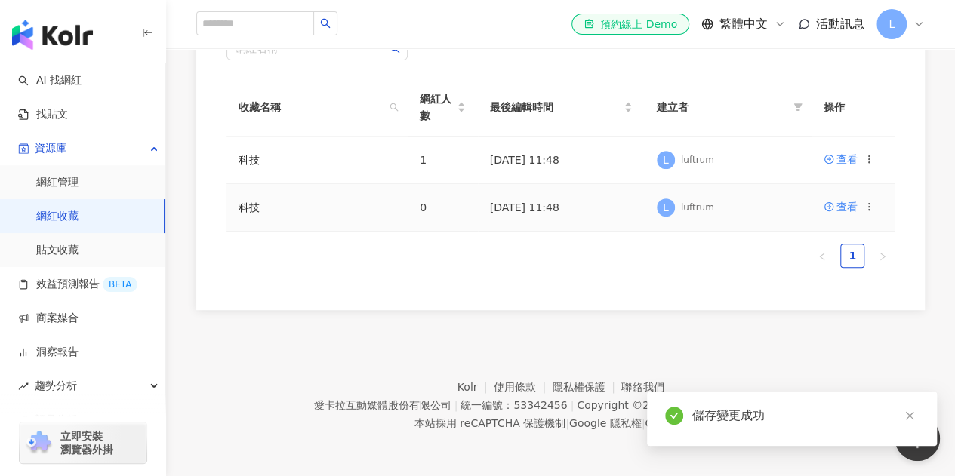
click at [868, 208] on icon at bounding box center [868, 206] width 11 height 11
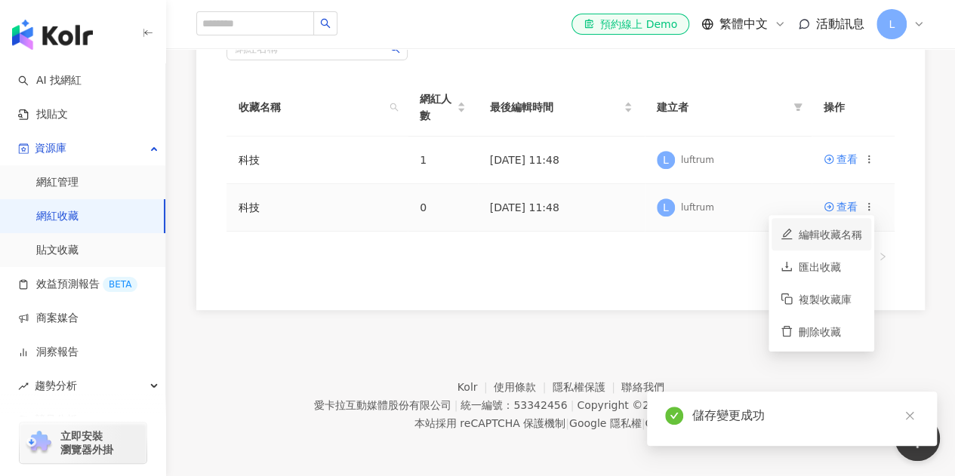
click at [828, 241] on div "編輯收藏名稱" at bounding box center [829, 234] width 63 height 17
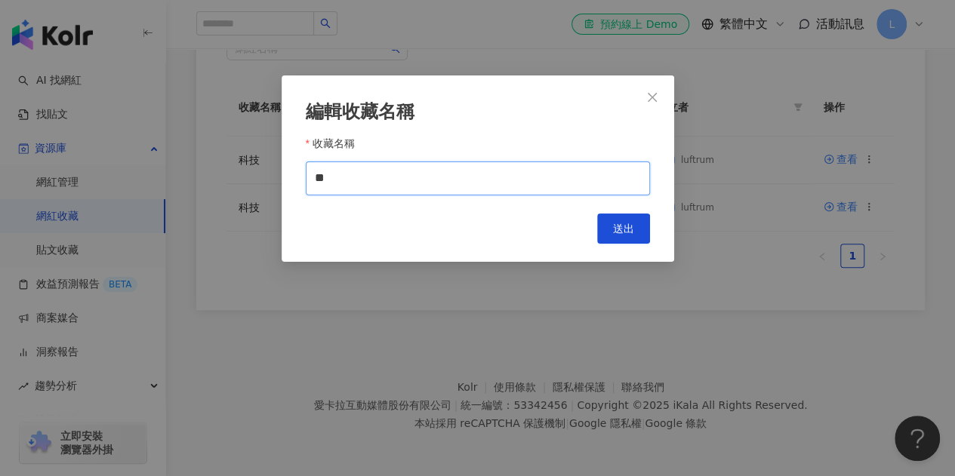
click at [344, 192] on input "**" at bounding box center [478, 178] width 344 height 34
type input "*"
type input "**"
click at [627, 224] on span "送出" at bounding box center [623, 229] width 21 height 12
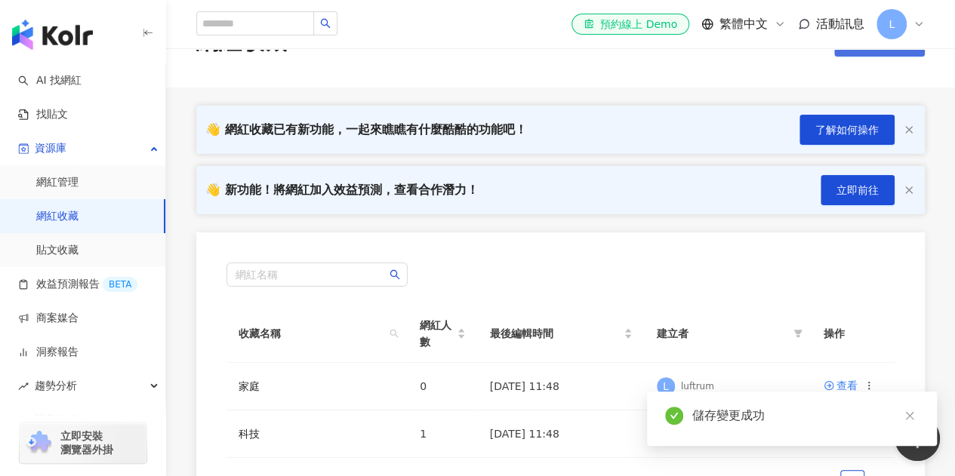
scroll to position [0, 0]
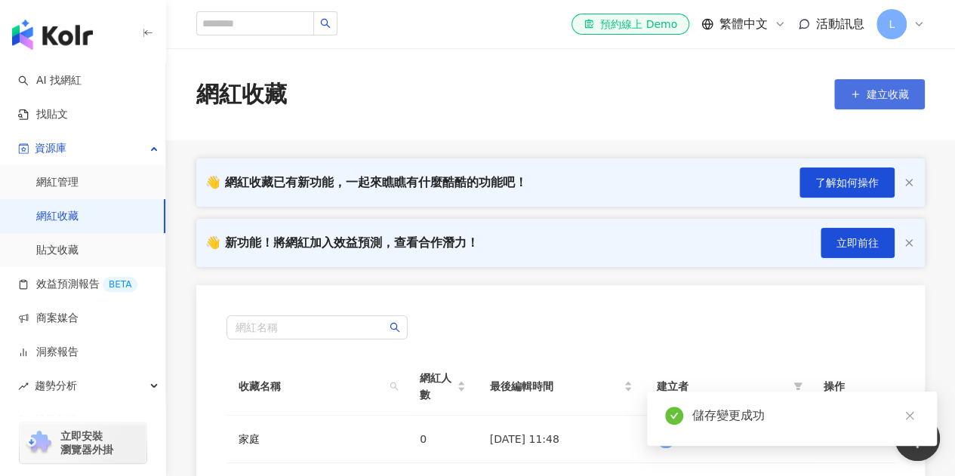
click at [893, 90] on span "建立收藏" at bounding box center [887, 94] width 42 height 12
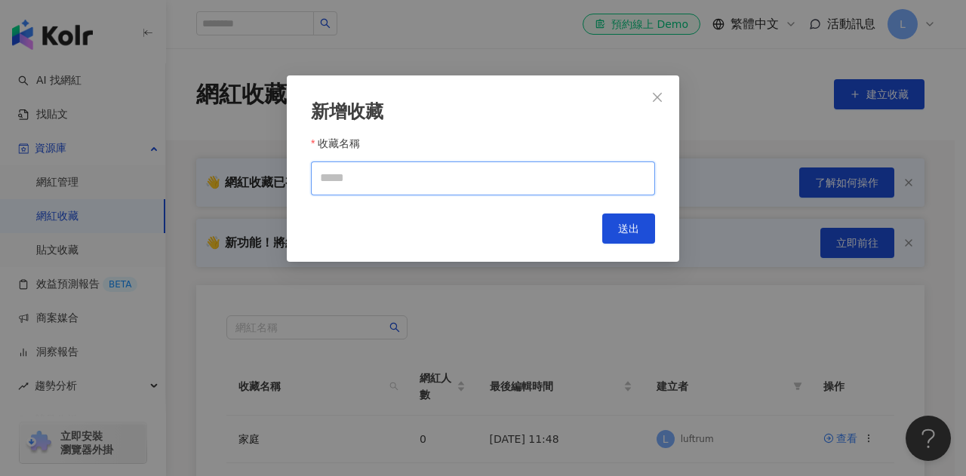
click at [474, 174] on input "收藏名稱" at bounding box center [483, 178] width 344 height 34
type input "**"
click at [601, 232] on div "Cancel 送出" at bounding box center [483, 229] width 344 height 30
click at [613, 230] on button "送出" at bounding box center [628, 229] width 53 height 30
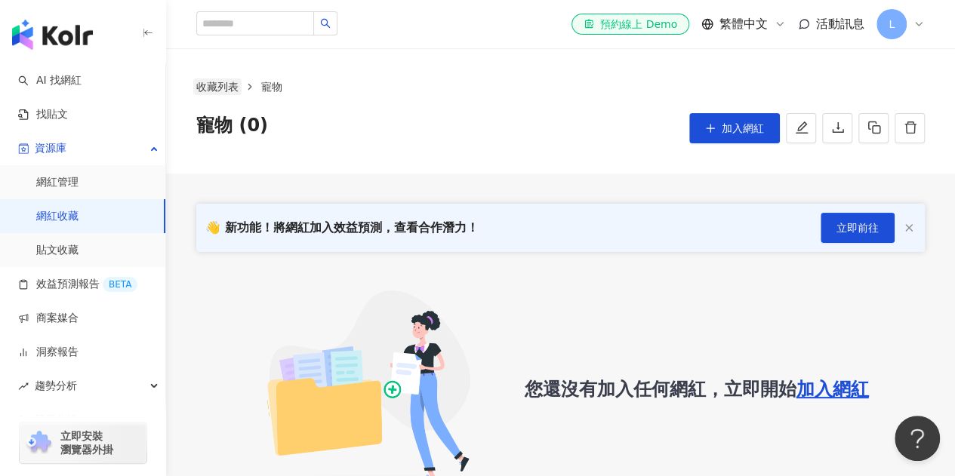
click at [219, 78] on link "收藏列表" at bounding box center [217, 86] width 48 height 17
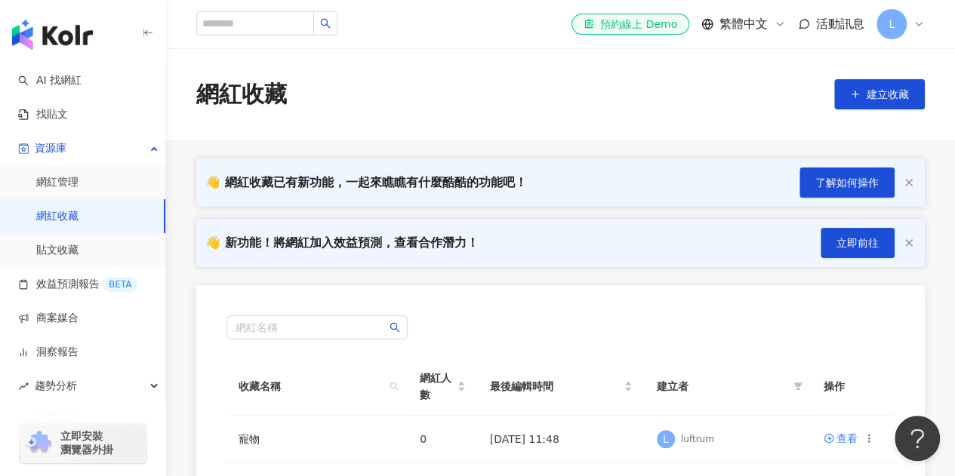
click at [490, 111] on div "網紅收藏 建立收藏" at bounding box center [560, 94] width 789 height 92
click at [860, 100] on button "建立收藏" at bounding box center [879, 94] width 91 height 30
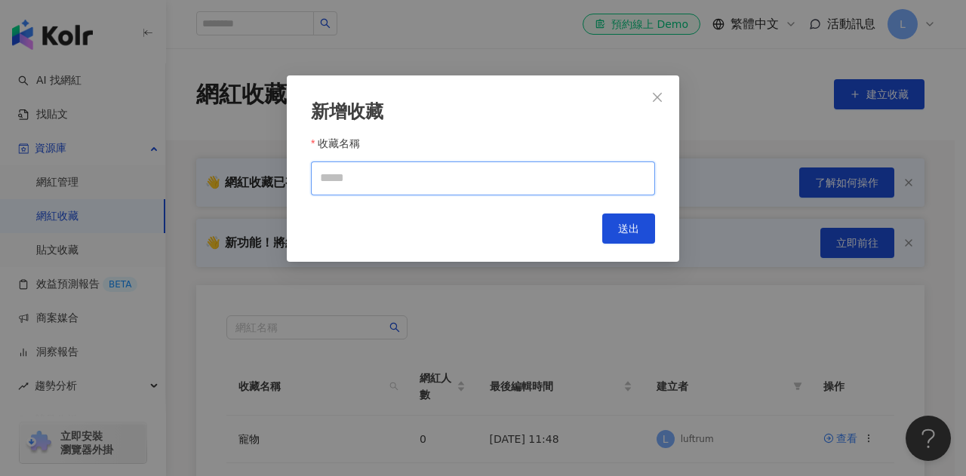
click at [489, 171] on input "收藏名稱" at bounding box center [483, 178] width 344 height 34
type input "**"
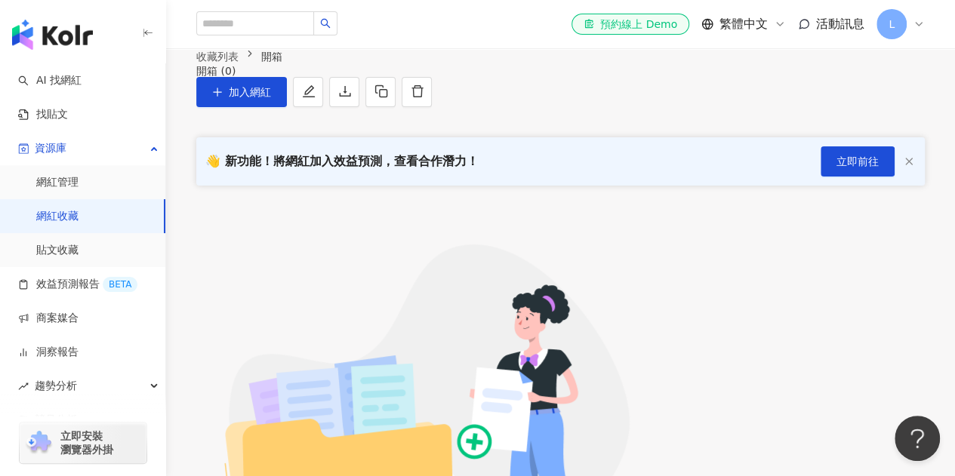
click at [507, 99] on div "收藏列表 開箱 開箱 (0) 加入網紅" at bounding box center [560, 77] width 789 height 59
click at [212, 65] on link "收藏列表" at bounding box center [217, 56] width 48 height 17
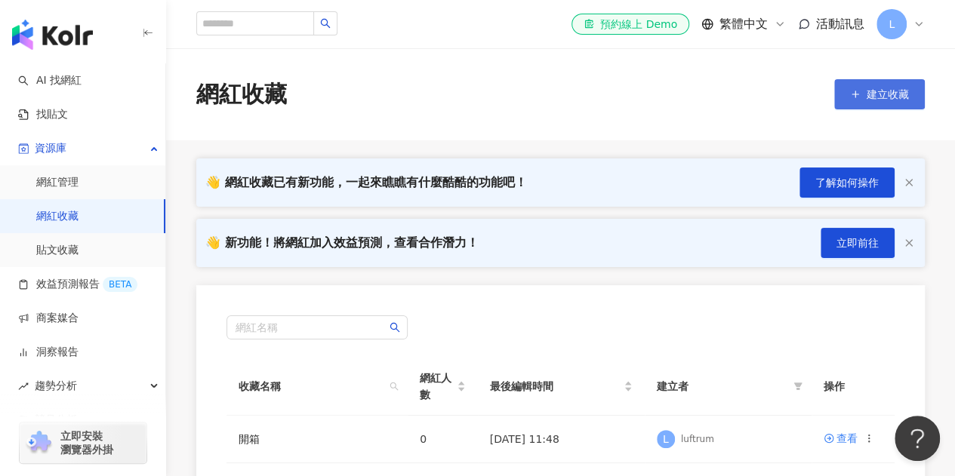
click at [868, 100] on span "建立收藏" at bounding box center [887, 94] width 42 height 12
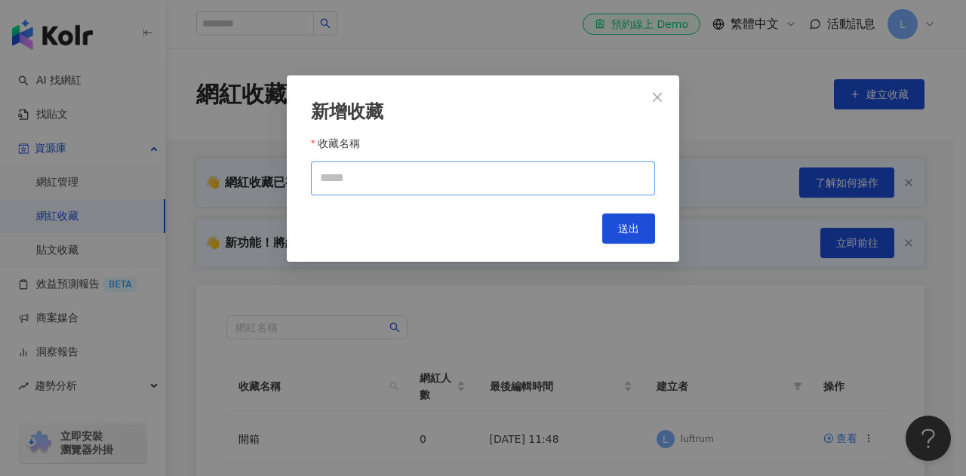
drag, startPoint x: 550, startPoint y: 158, endPoint x: 531, endPoint y: 174, distance: 25.1
click at [549, 158] on div "收藏名稱" at bounding box center [483, 146] width 344 height 30
click at [531, 174] on input "收藏名稱" at bounding box center [483, 178] width 344 height 34
type input "**"
click at [640, 223] on button "送出" at bounding box center [628, 229] width 53 height 30
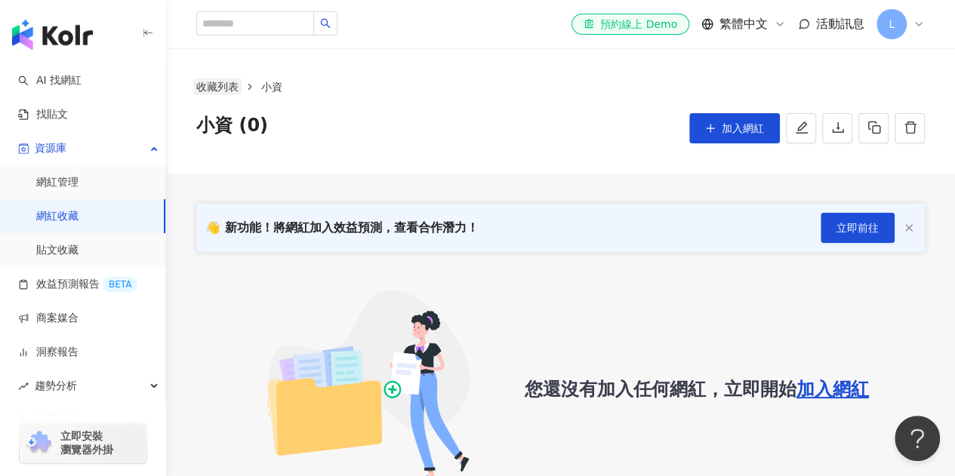
click at [228, 91] on link "收藏列表" at bounding box center [217, 86] width 48 height 17
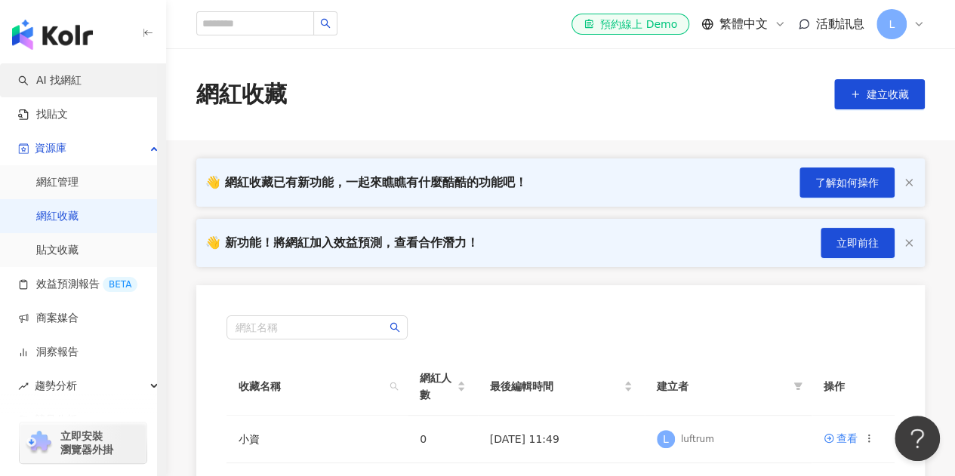
click at [66, 82] on link "AI 找網紅" at bounding box center [49, 80] width 63 height 15
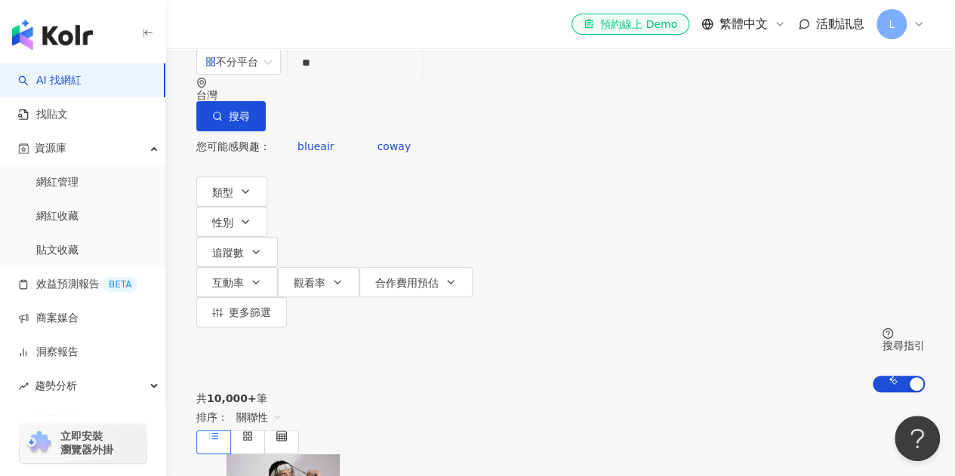
type input "*"
type input "**"
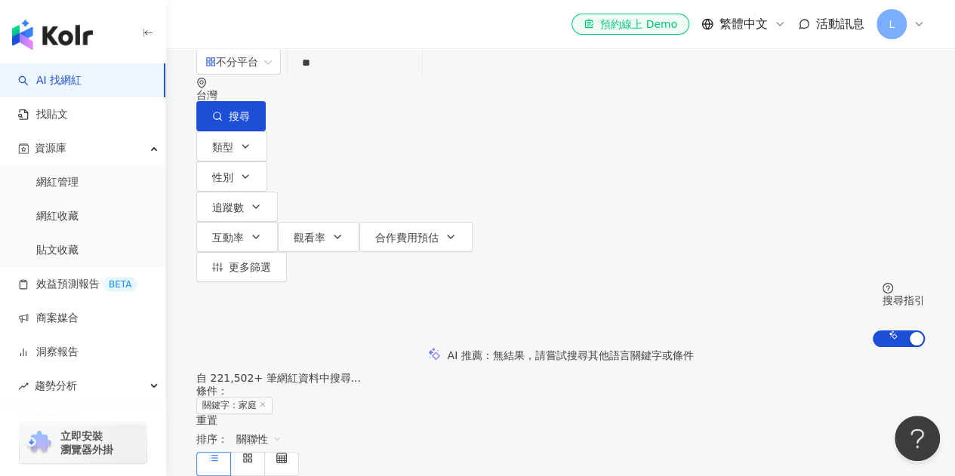
click at [210, 185] on div "不分平台 家庭 ** 台灣 搜尋 customizedTag 829d5f7d-63a8-41ca-90e3-a3fc51f56520 b5f8e28e-67…" at bounding box center [560, 197] width 789 height 299
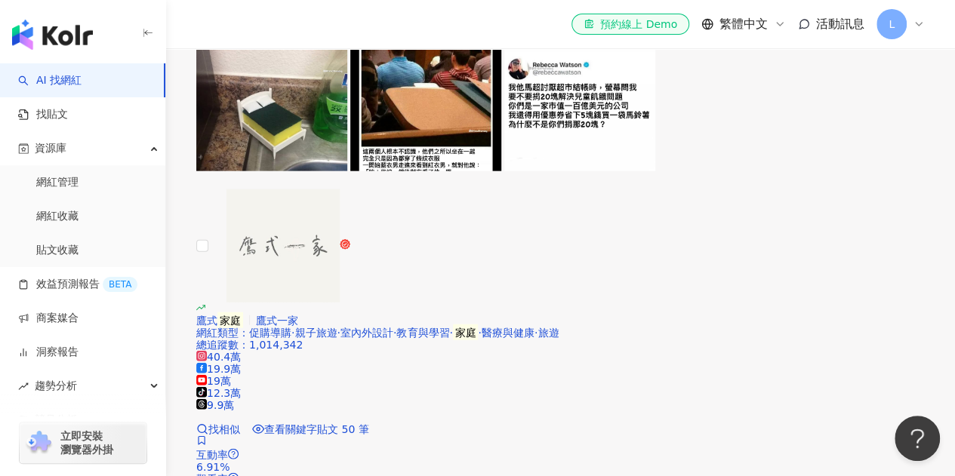
scroll to position [1962, 0]
